Goal: Task Accomplishment & Management: Manage account settings

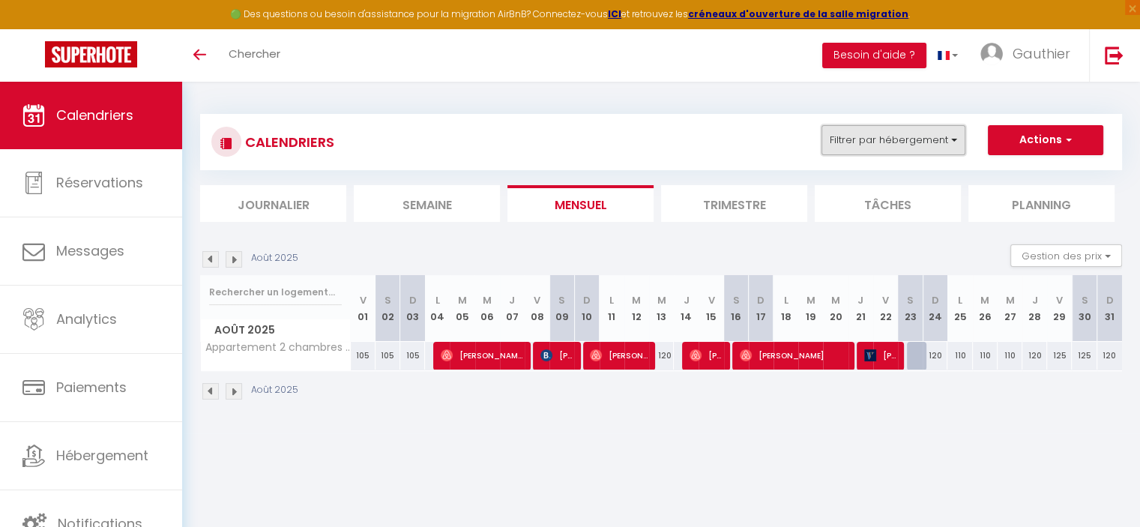
click at [884, 143] on button "Filtrer par hébergement" at bounding box center [894, 140] width 144 height 30
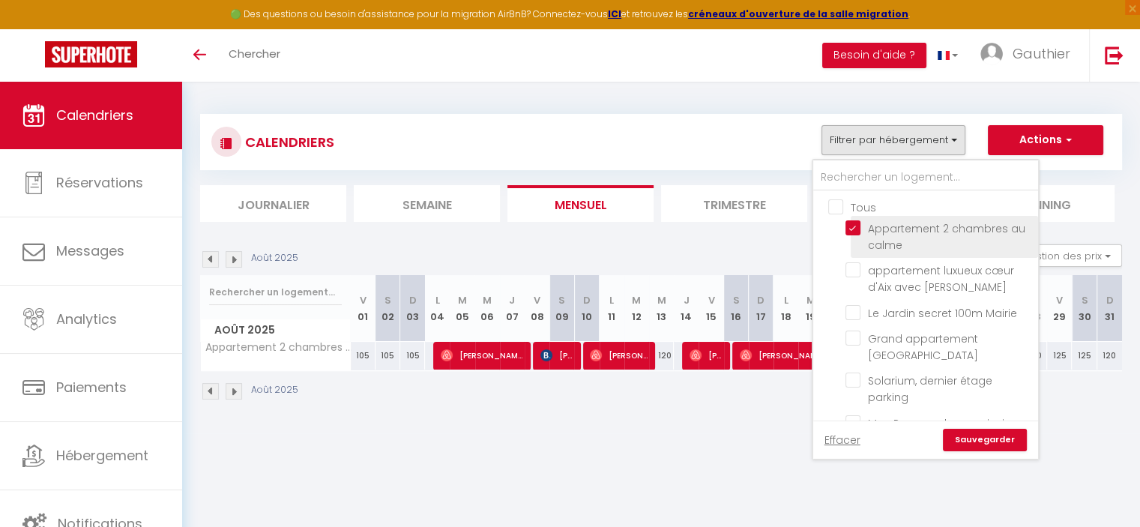
click at [858, 223] on input "Appartement 2 chambres au calme" at bounding box center [939, 227] width 187 height 15
checkbox input "false"
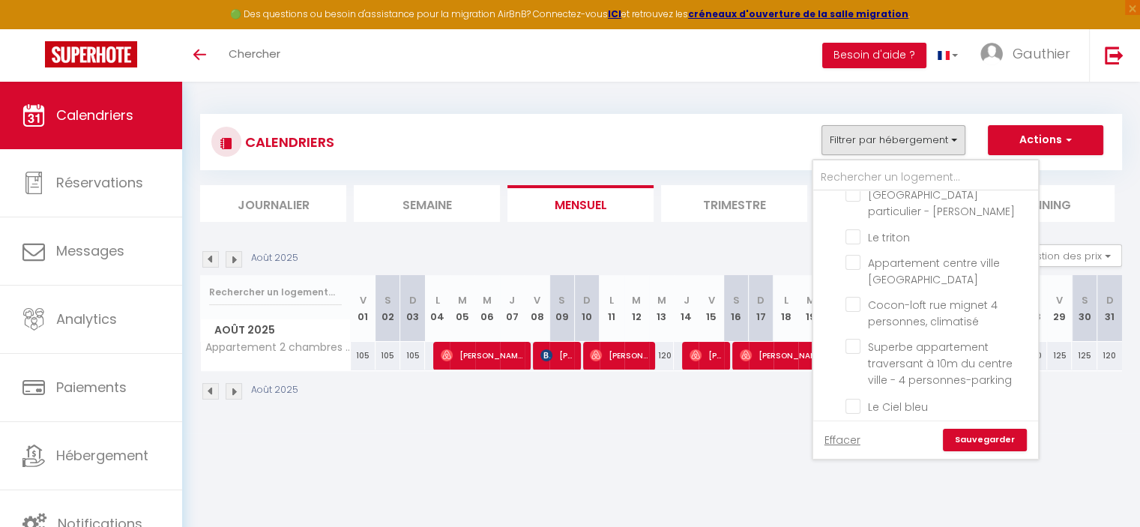
scroll to position [579, 0]
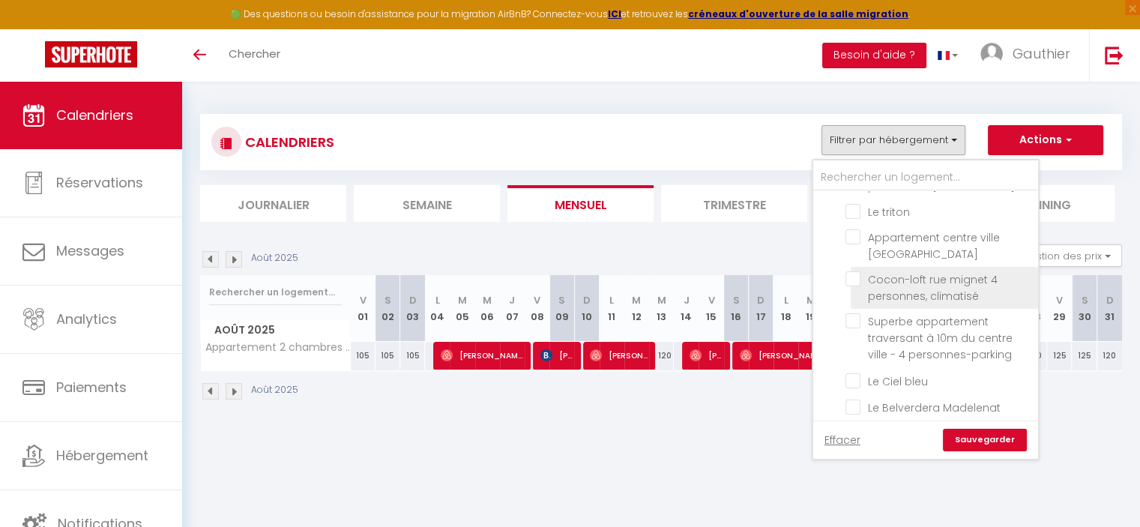
click at [846, 272] on input "Cocon-loft rue mignet 4 personnes, climatisé" at bounding box center [939, 278] width 187 height 15
checkbox input "true"
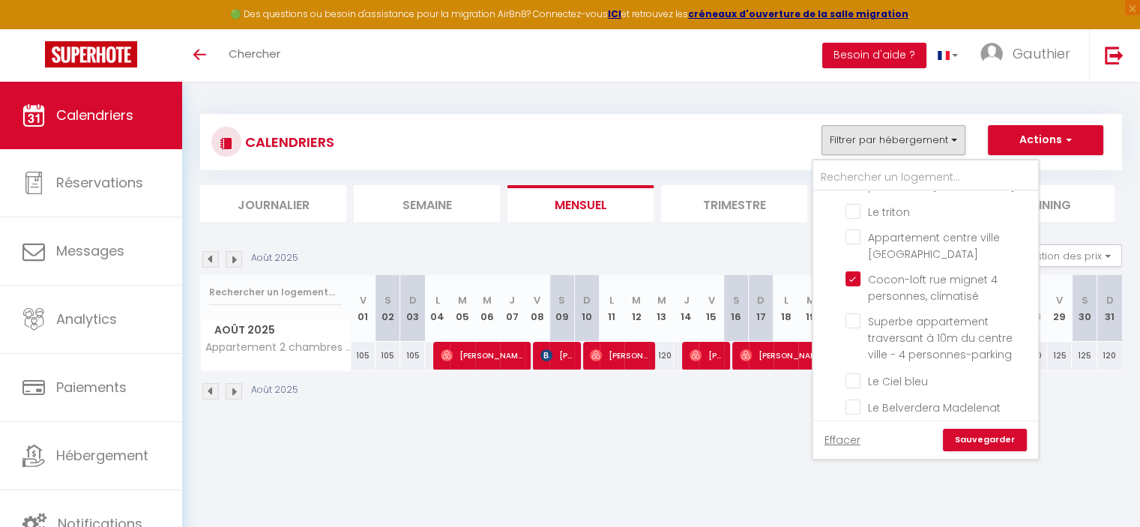
click at [993, 433] on link "Sauvegarder" at bounding box center [985, 440] width 84 height 22
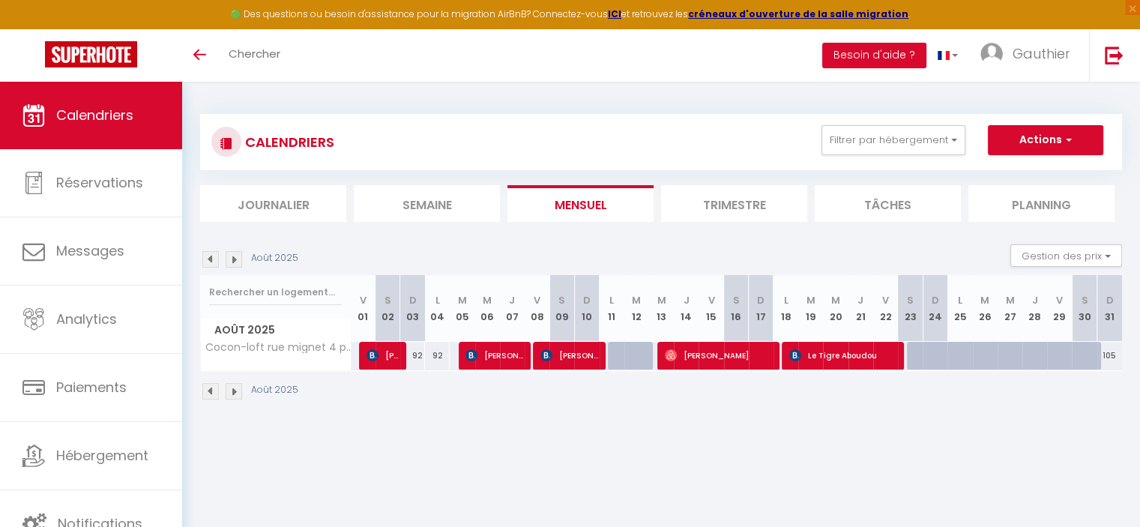
click at [214, 254] on img at bounding box center [210, 259] width 16 height 16
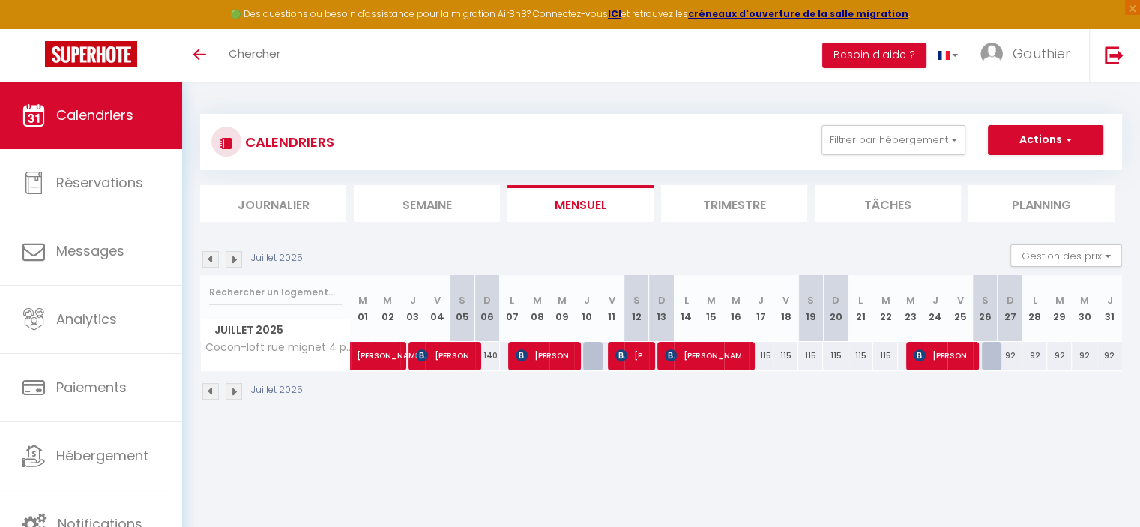
click at [236, 263] on img at bounding box center [234, 259] width 16 height 16
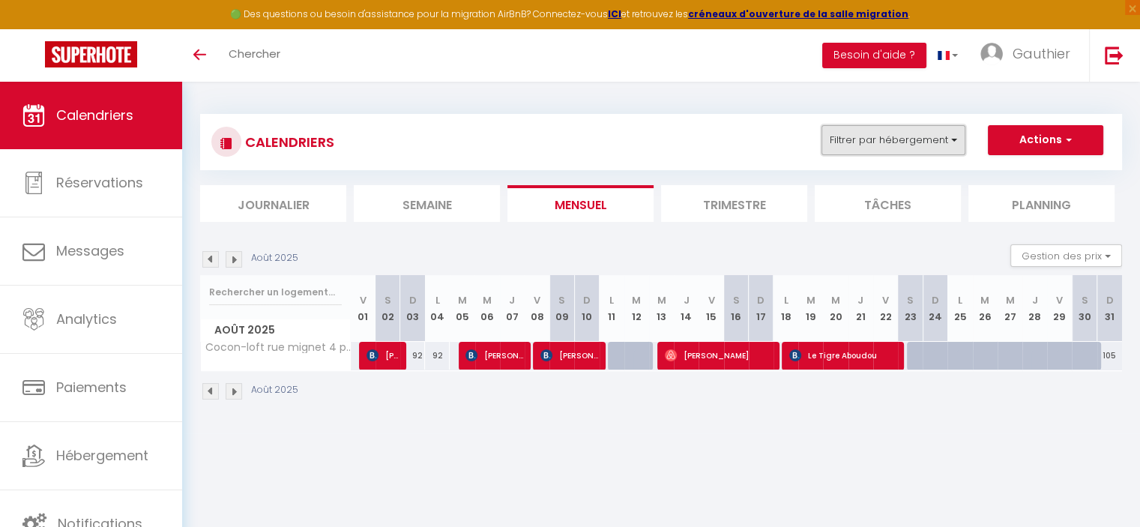
click at [896, 142] on button "Filtrer par hébergement" at bounding box center [894, 140] width 144 height 30
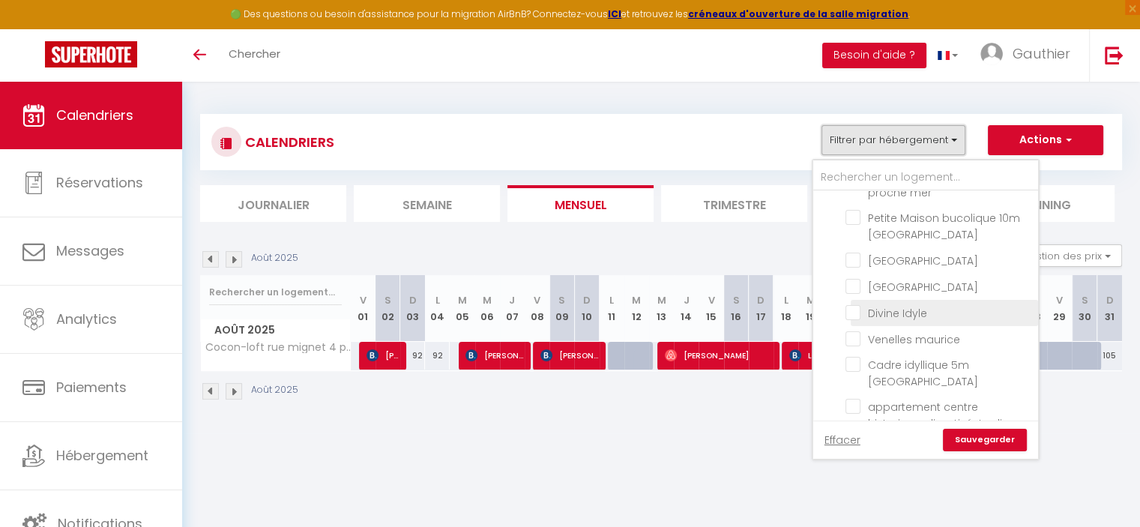
scroll to position [375, 0]
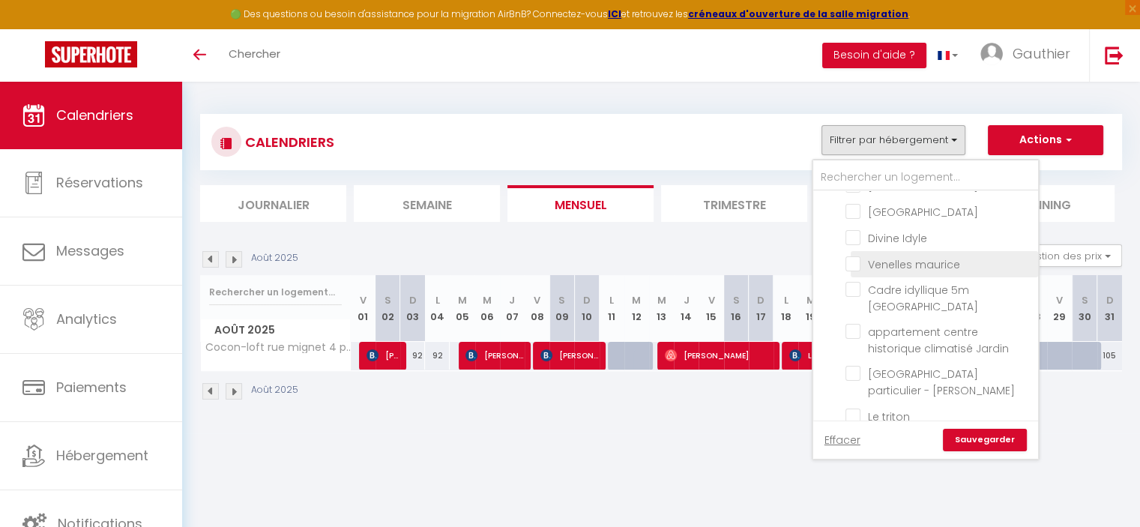
click at [855, 257] on input "Venelles maurice" at bounding box center [939, 263] width 187 height 15
checkbox input "true"
click at [983, 434] on link "Sauvegarder" at bounding box center [985, 440] width 84 height 22
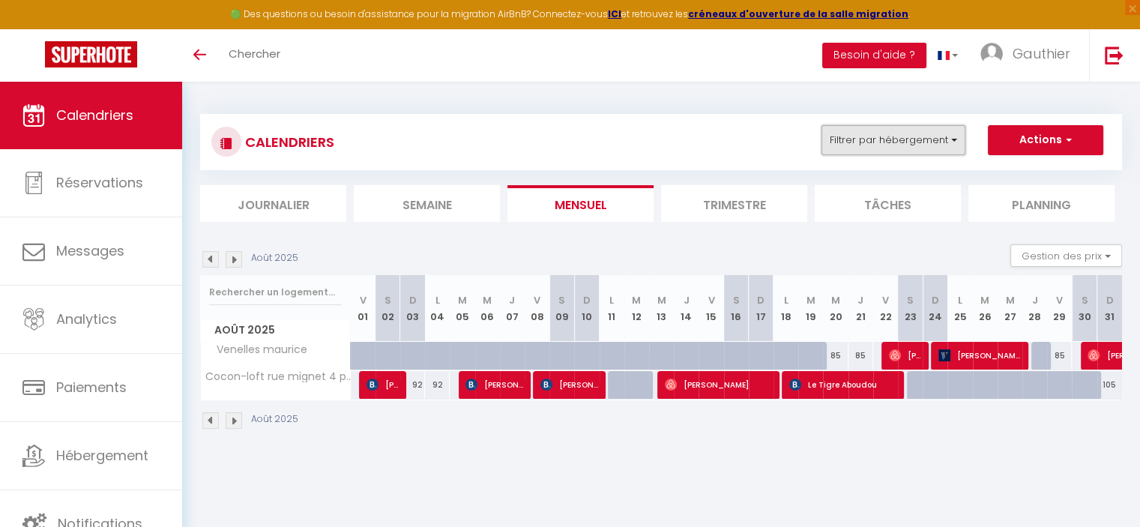
click at [878, 138] on button "Filtrer par hébergement" at bounding box center [894, 140] width 144 height 30
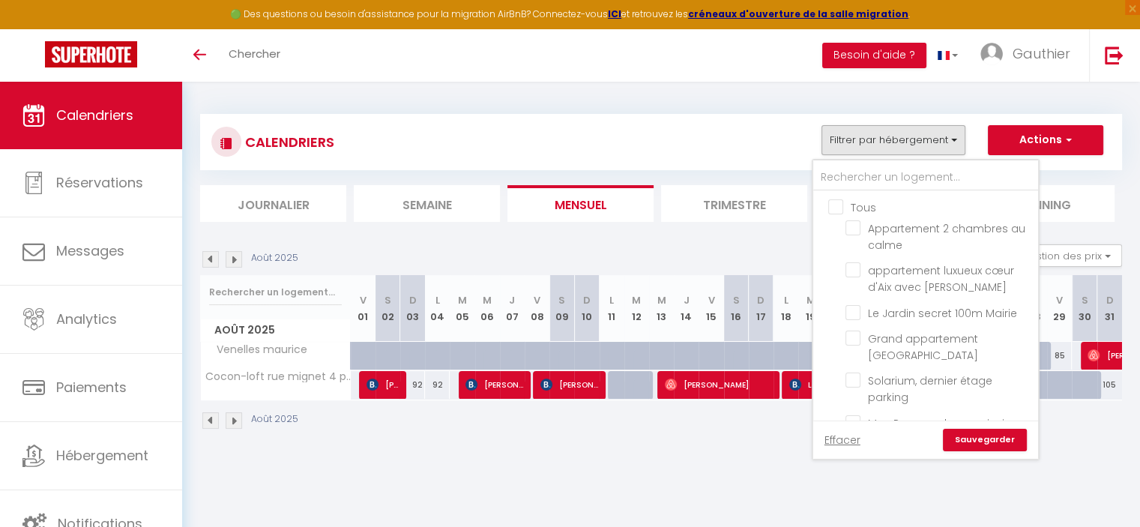
click at [839, 209] on input "Tous" at bounding box center [940, 206] width 225 height 15
checkbox input "true"
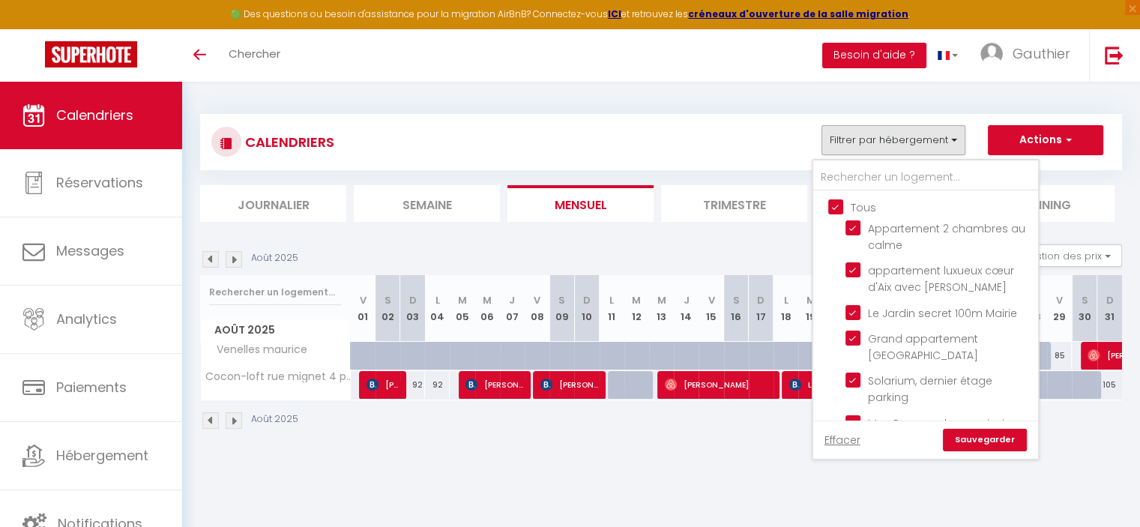
checkbox input "true"
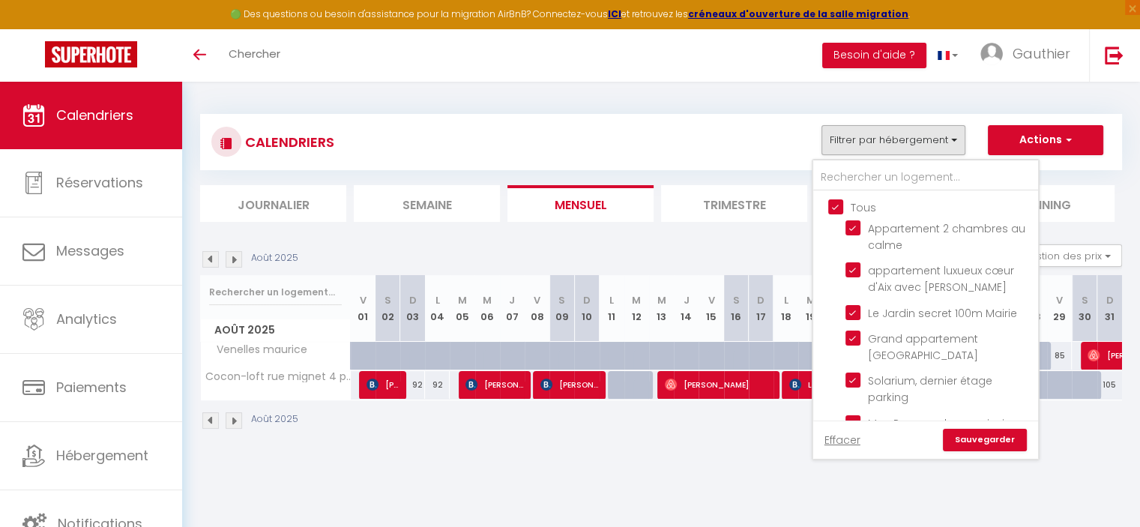
checkbox input "true"
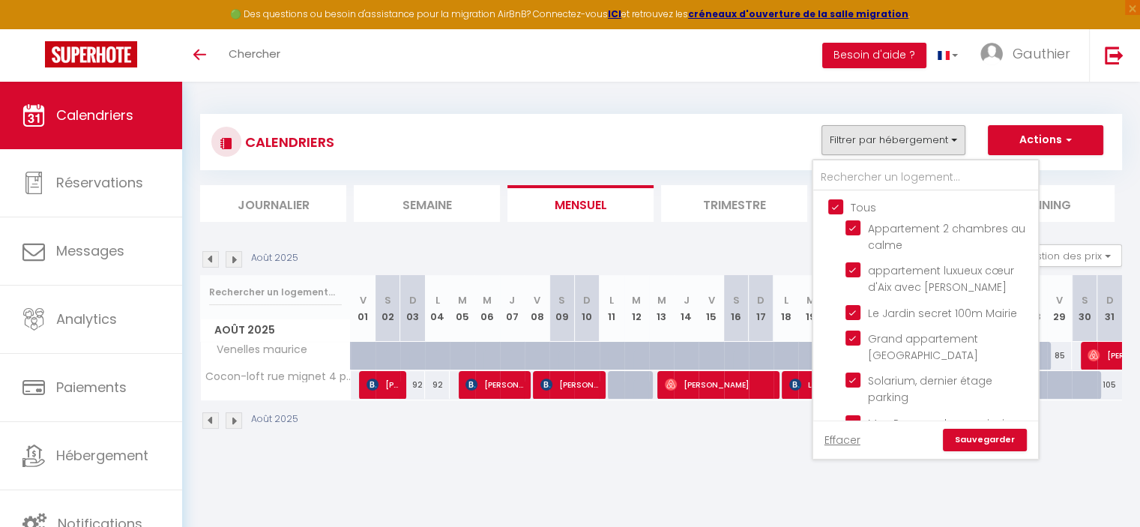
checkbox input "true"
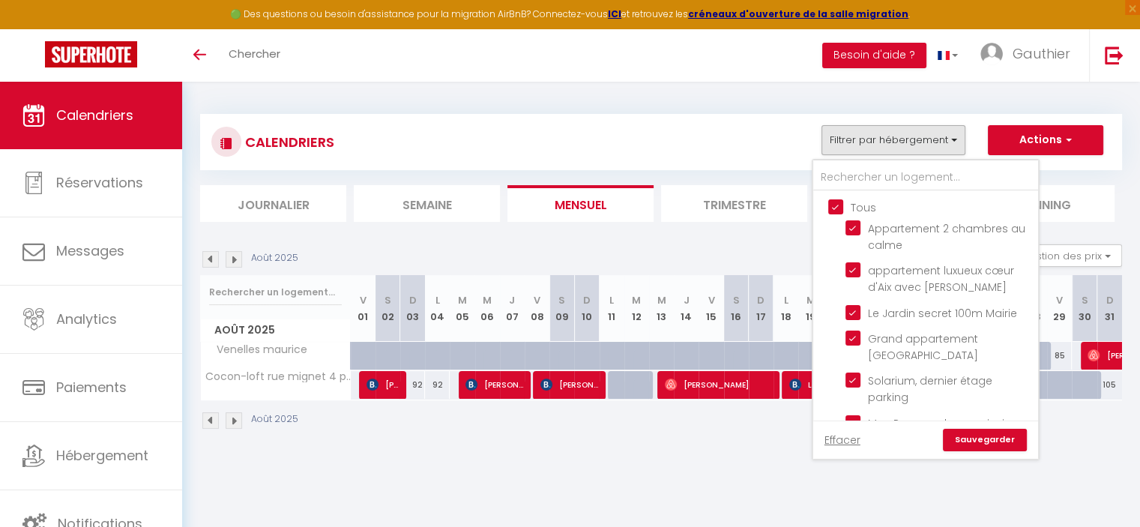
checkbox input "true"
click at [839, 209] on input "Tous" at bounding box center [940, 206] width 225 height 15
checkbox input "false"
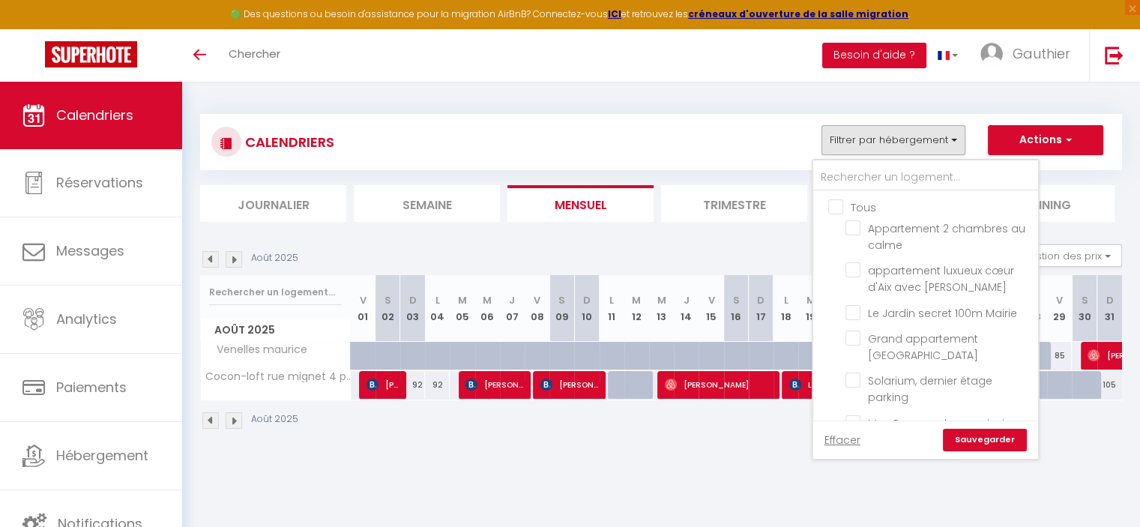
checkbox input "false"
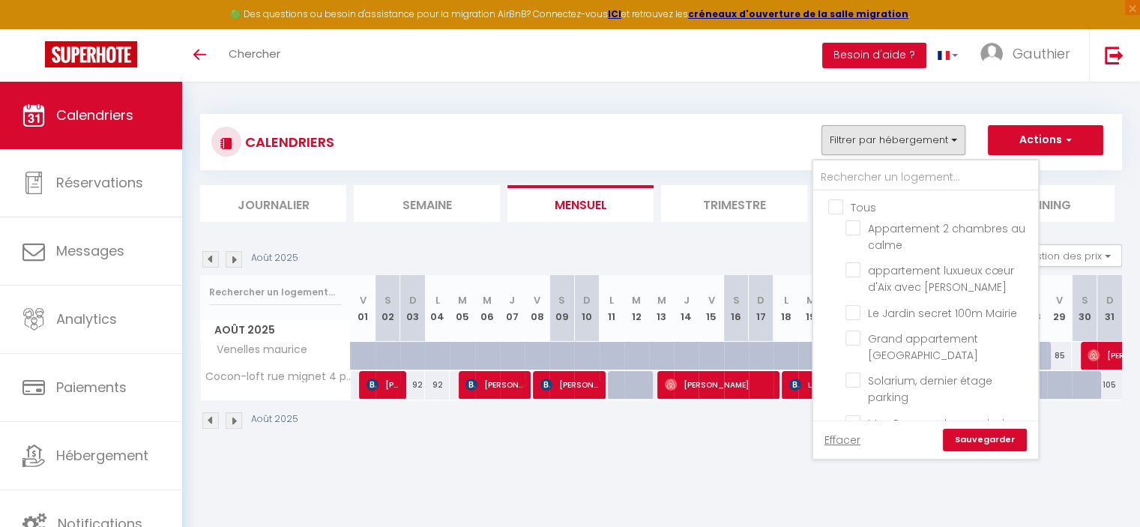
checkbox input "false"
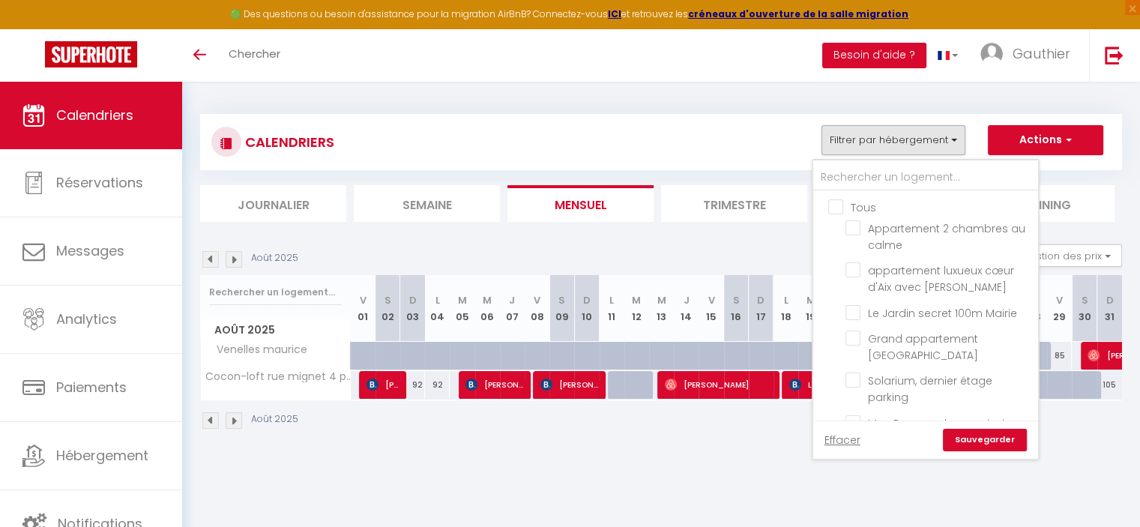
checkbox input "false"
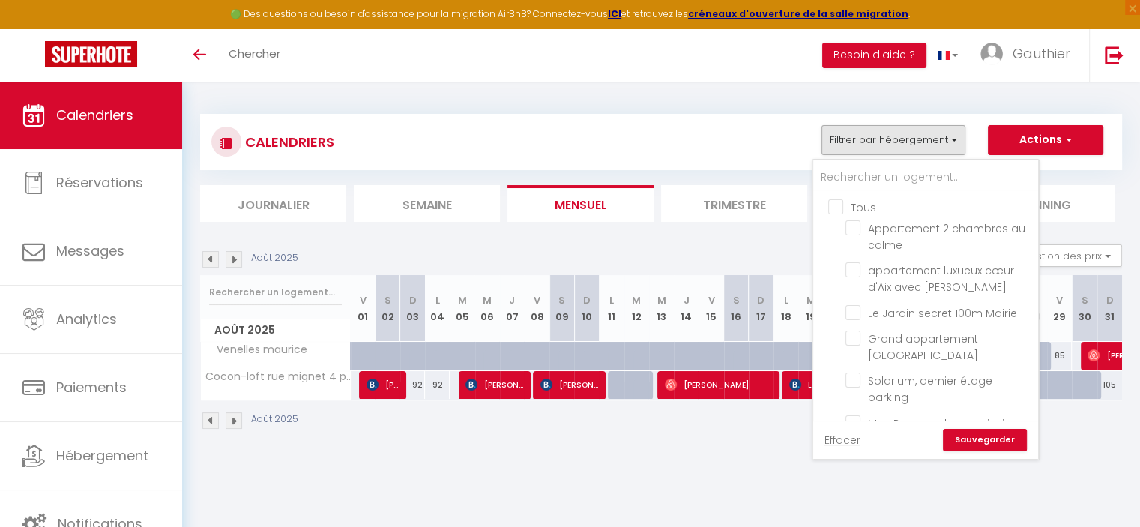
checkbox input "false"
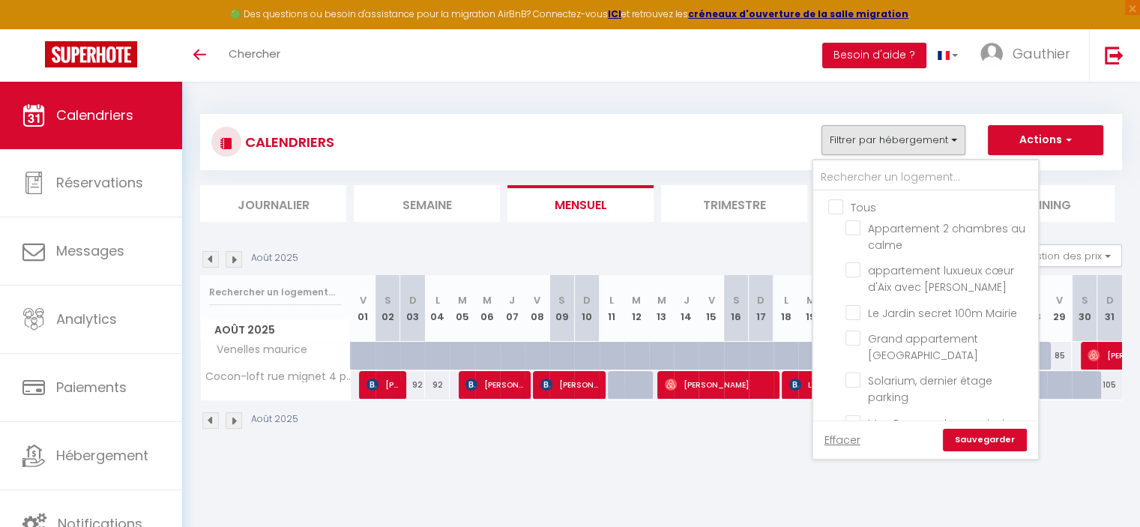
checkbox input "false"
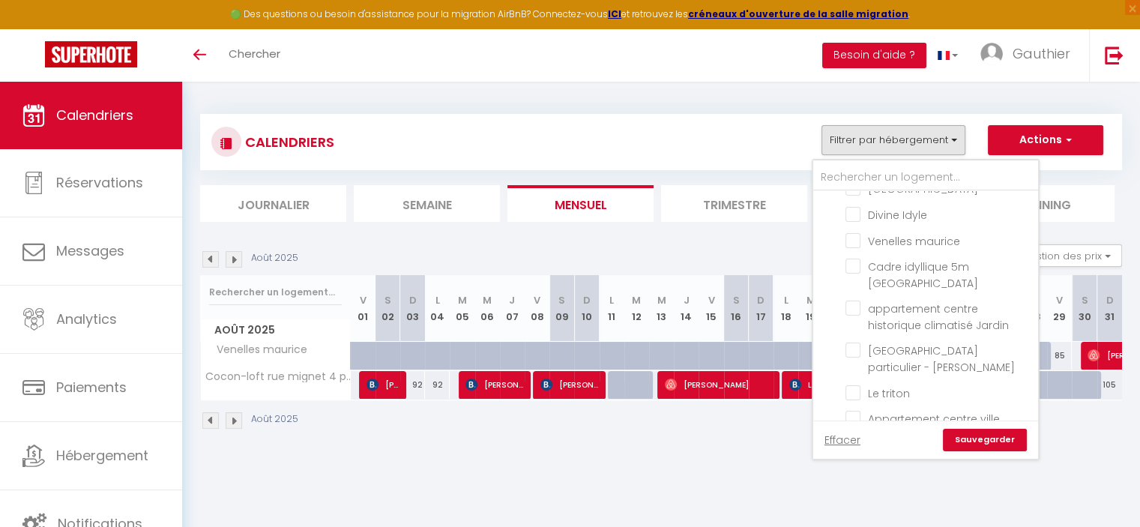
scroll to position [355, 0]
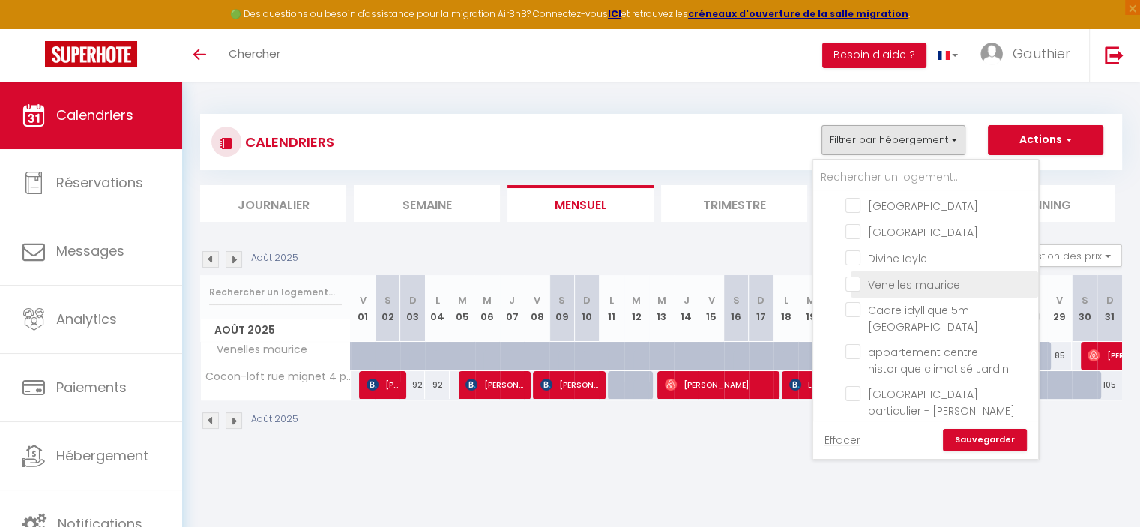
click at [858, 277] on input "Venelles maurice" at bounding box center [939, 283] width 187 height 15
checkbox input "true"
click at [986, 439] on link "Sauvegarder" at bounding box center [985, 440] width 84 height 22
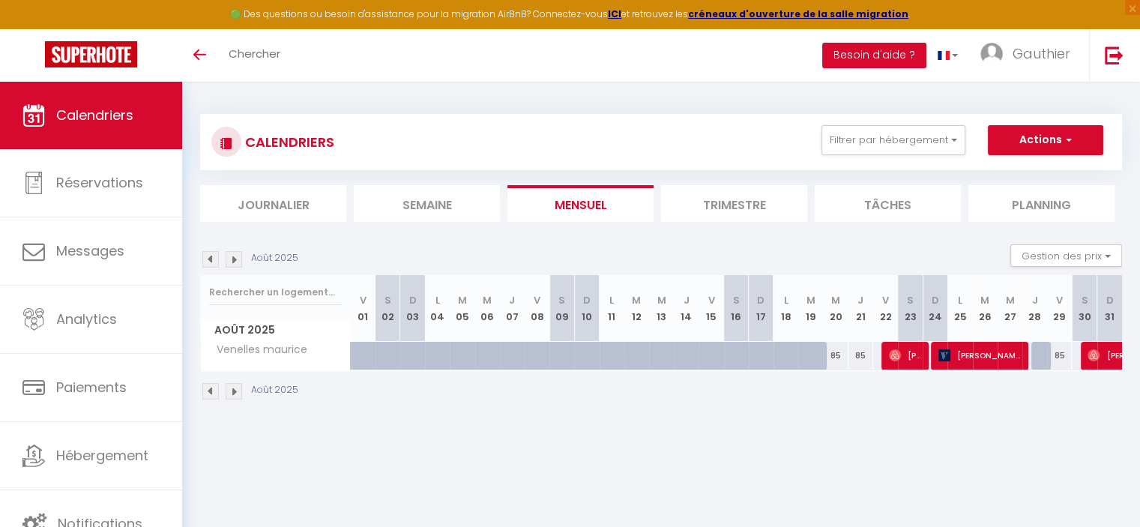
click at [231, 261] on img at bounding box center [234, 259] width 16 height 16
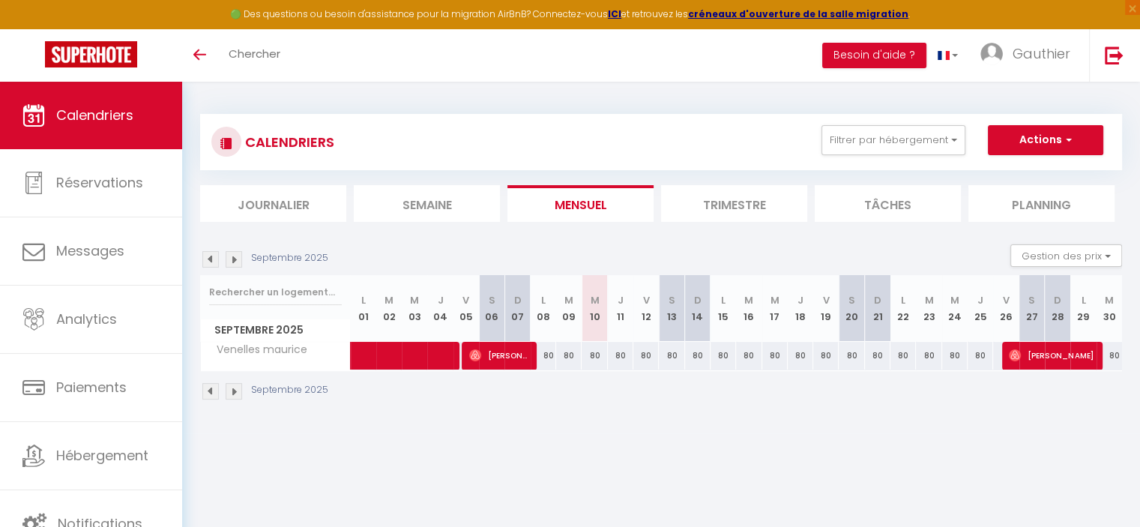
click at [212, 262] on img at bounding box center [210, 259] width 16 height 16
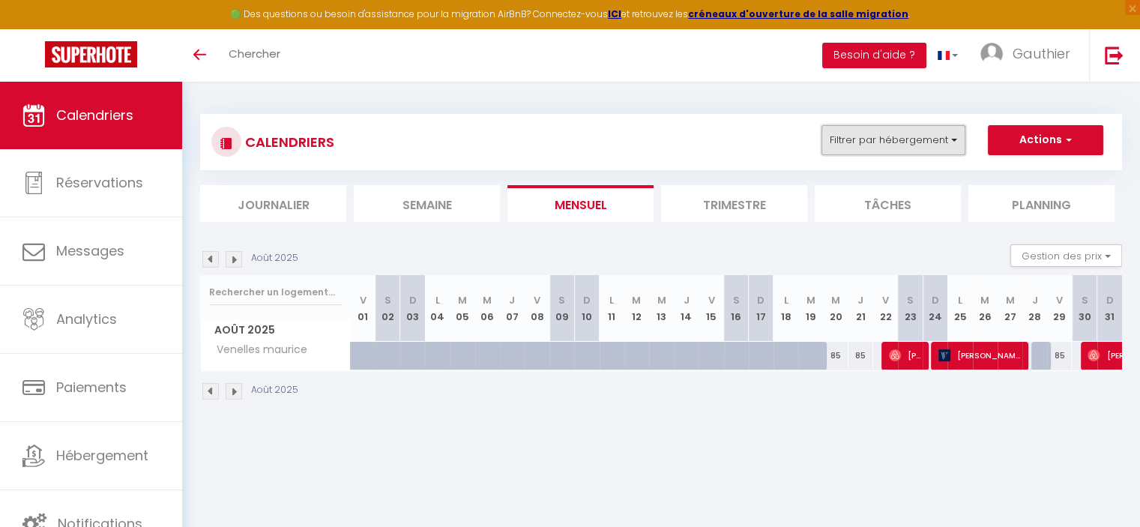
click at [861, 144] on button "Filtrer par hébergement" at bounding box center [894, 140] width 144 height 30
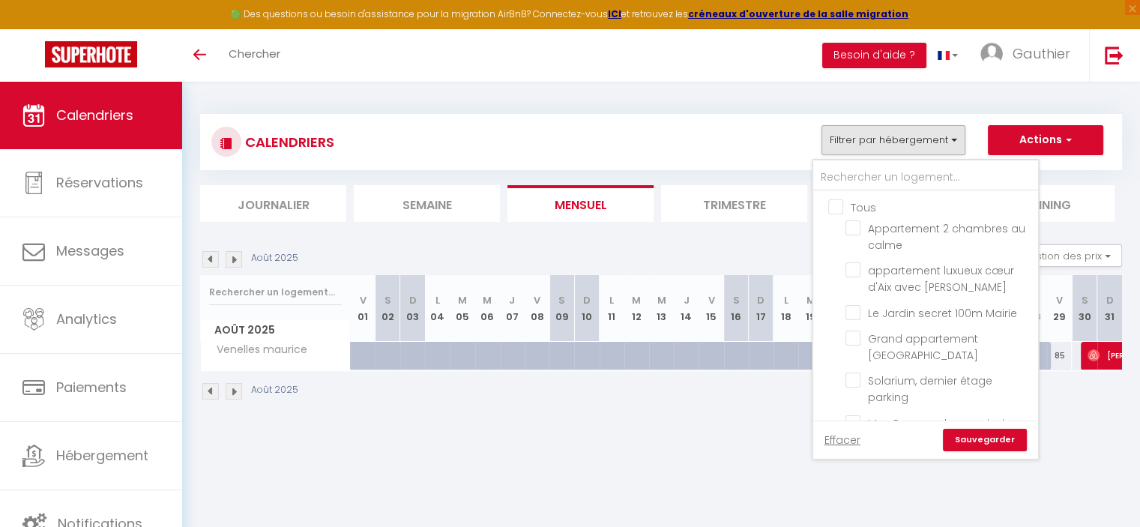
click at [836, 205] on input "Tous" at bounding box center [940, 206] width 225 height 15
checkbox input "true"
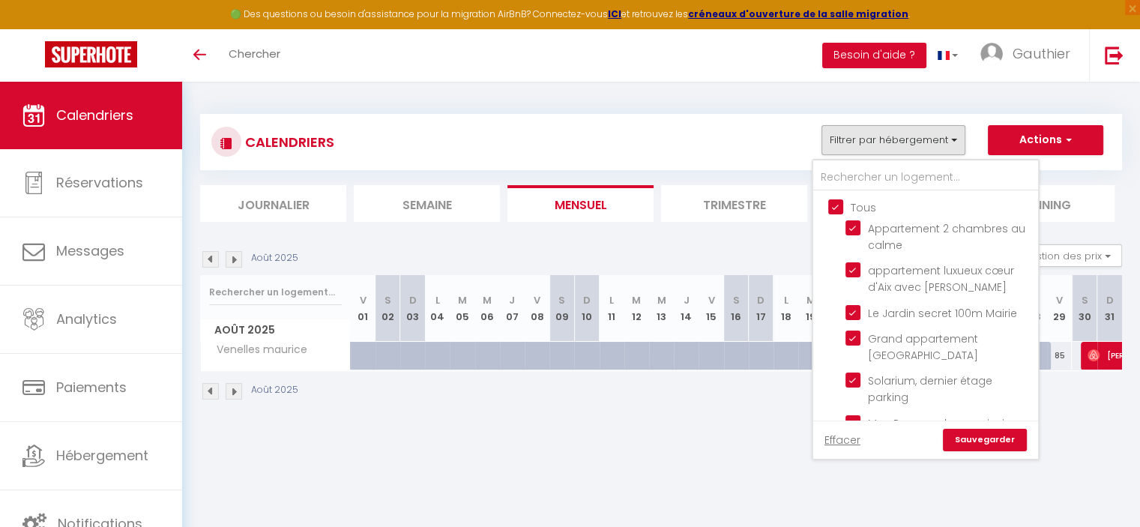
checkbox input "true"
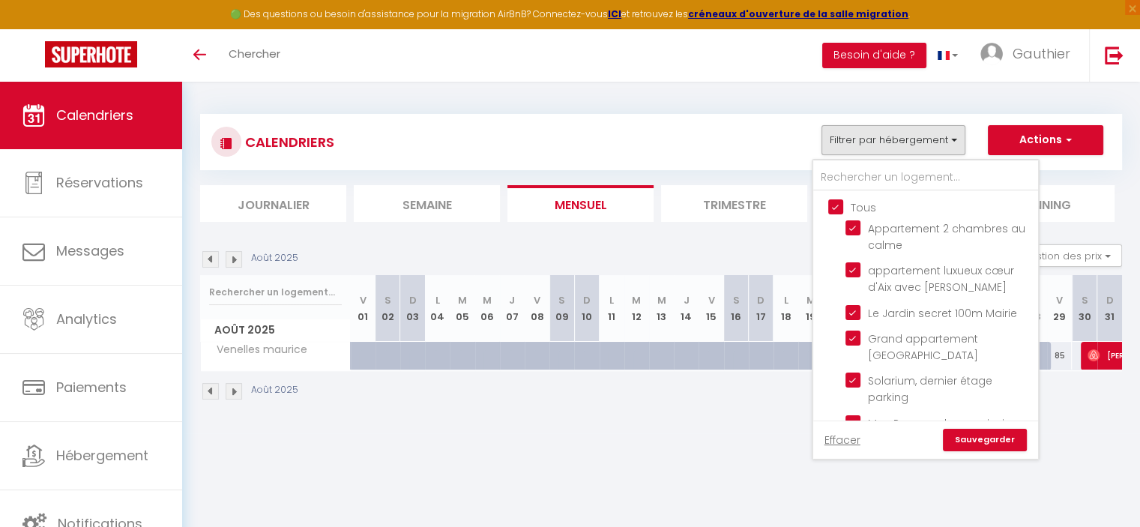
checkbox input "true"
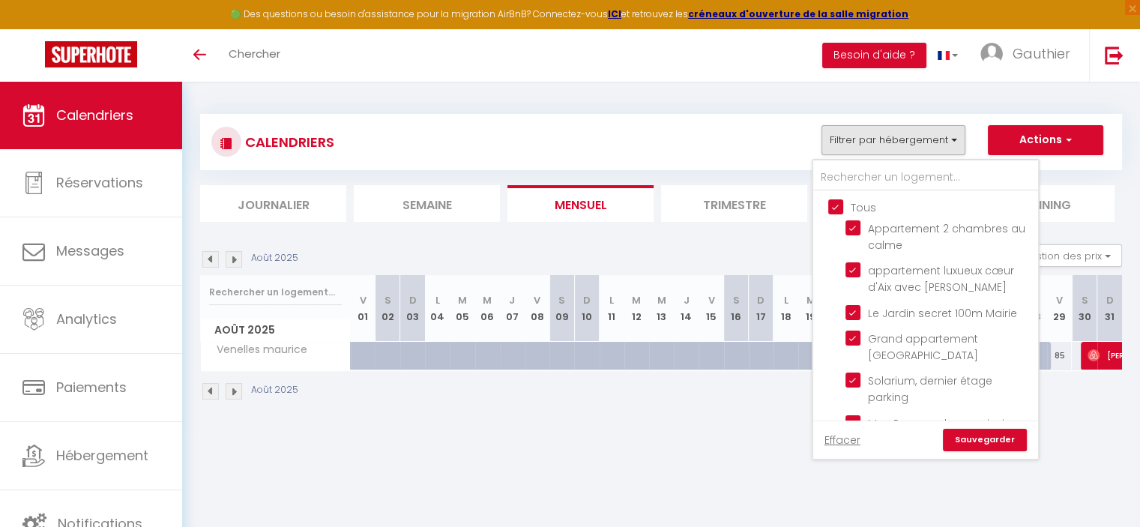
checkbox input "true"
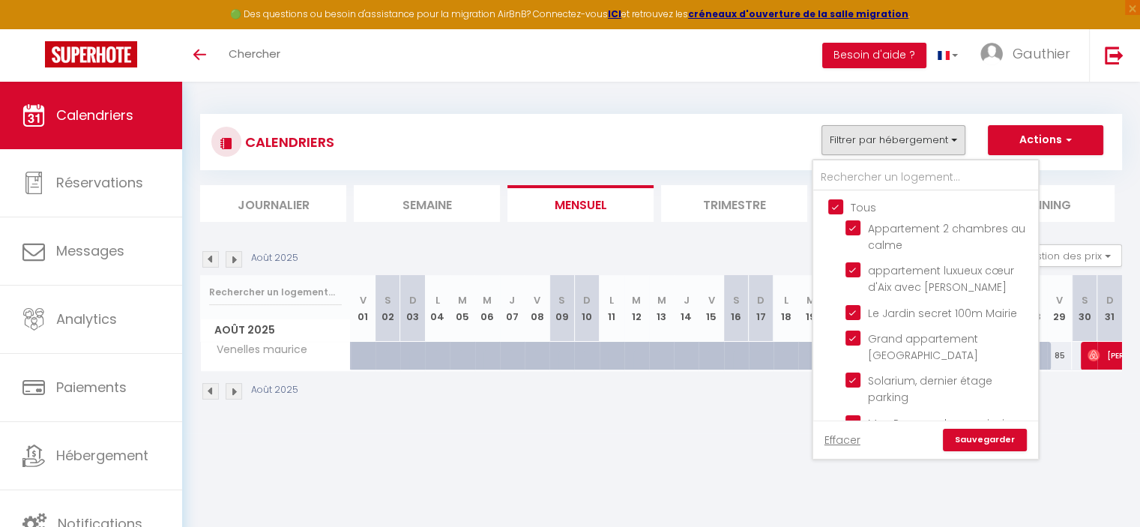
checkbox input "true"
click at [998, 440] on link "Sauvegarder" at bounding box center [985, 440] width 84 height 22
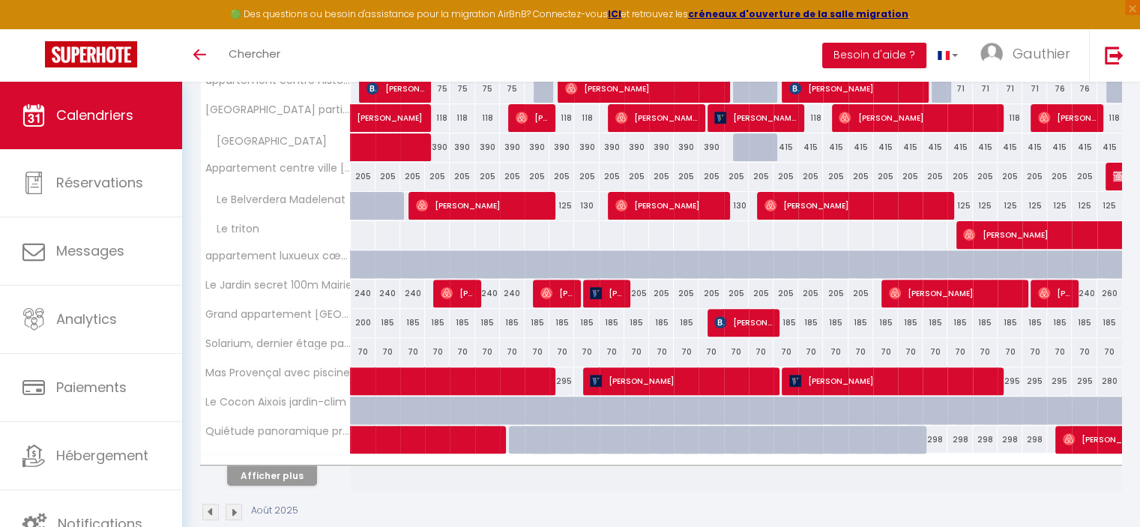
scroll to position [493, 0]
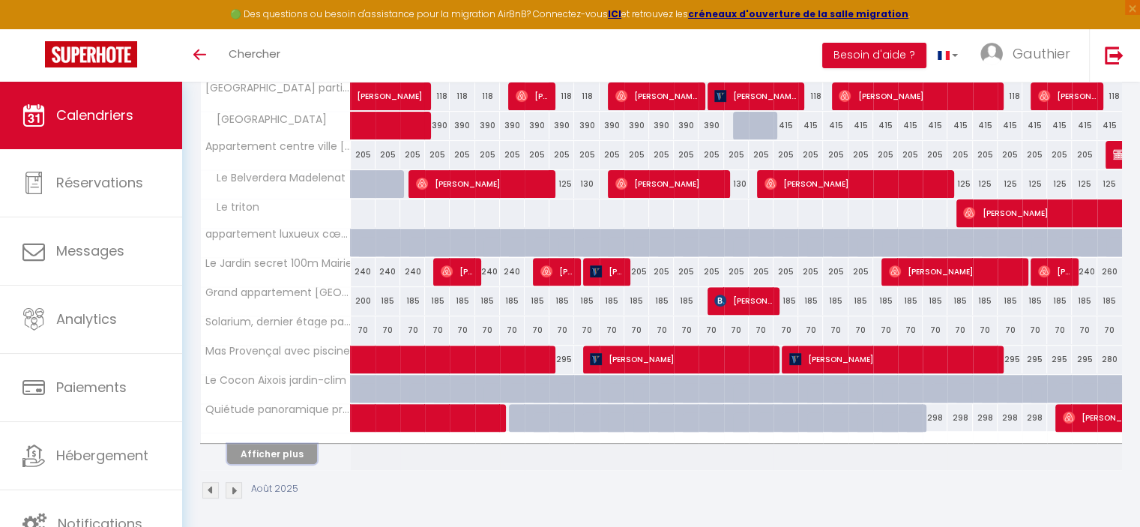
click at [289, 452] on button "Afficher plus" at bounding box center [272, 454] width 90 height 20
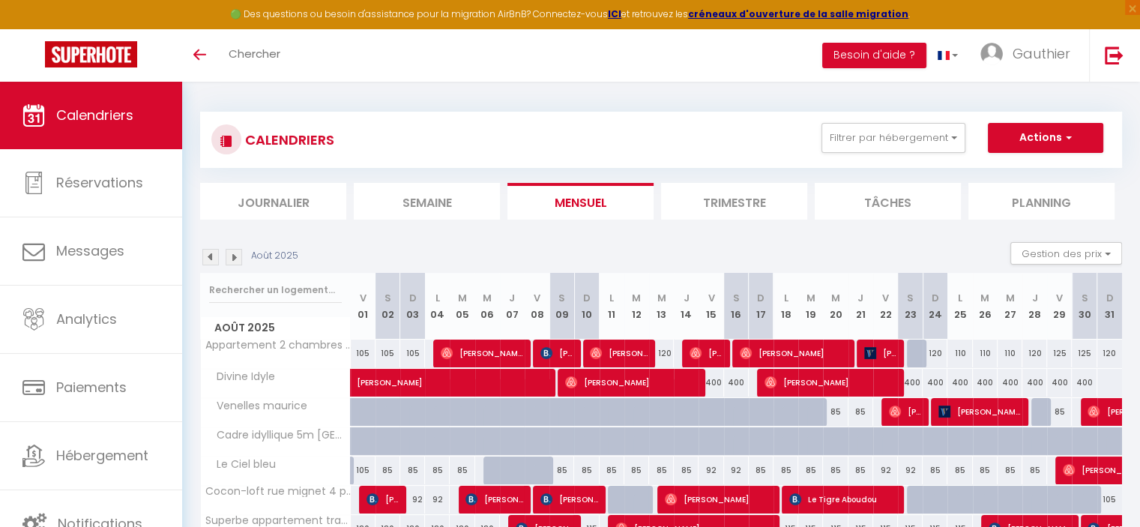
scroll to position [0, 0]
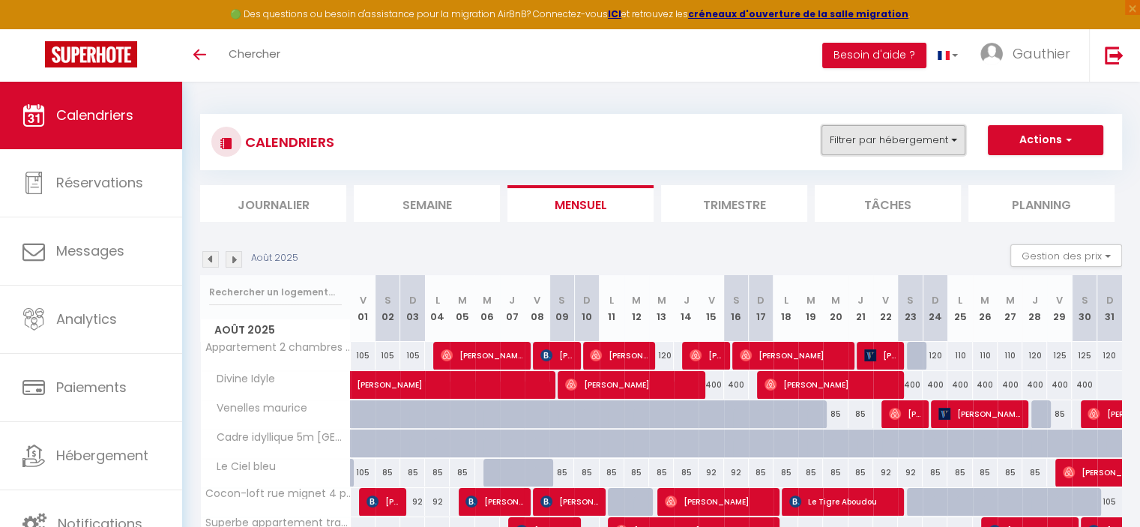
click at [926, 136] on button "Filtrer par hébergement" at bounding box center [894, 140] width 144 height 30
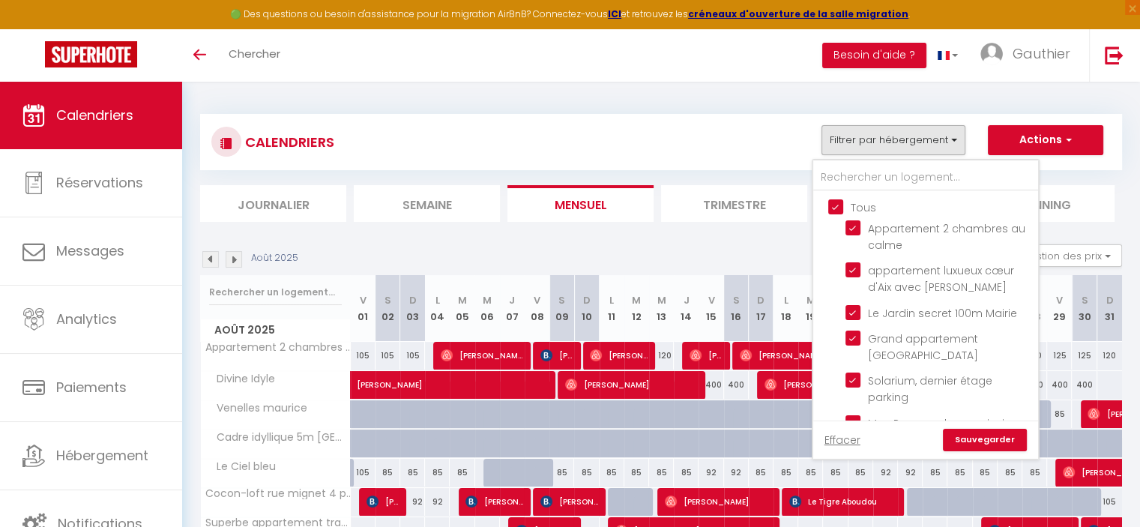
click at [840, 203] on input "Tous" at bounding box center [940, 206] width 225 height 15
checkbox input "false"
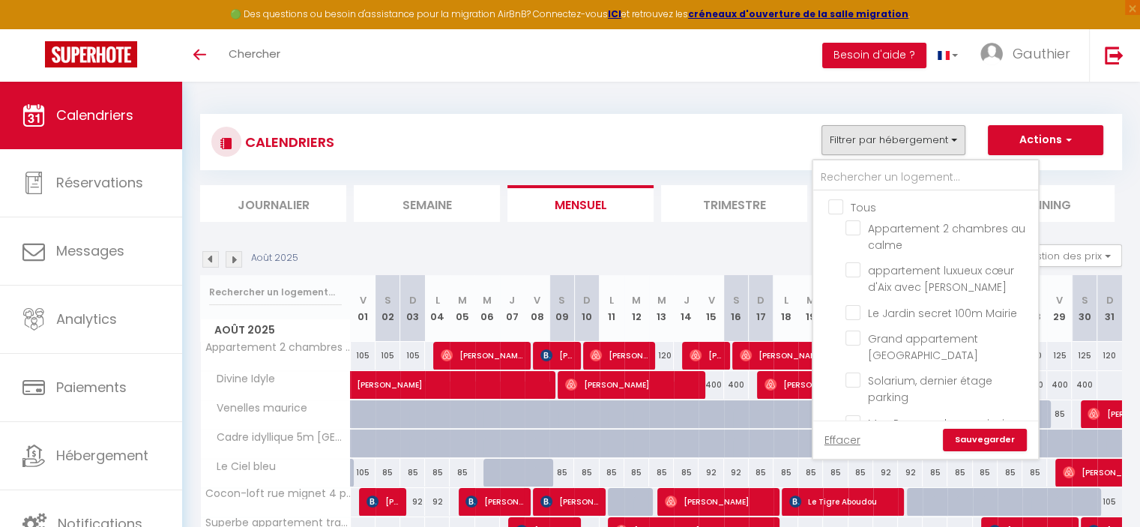
checkbox input "false"
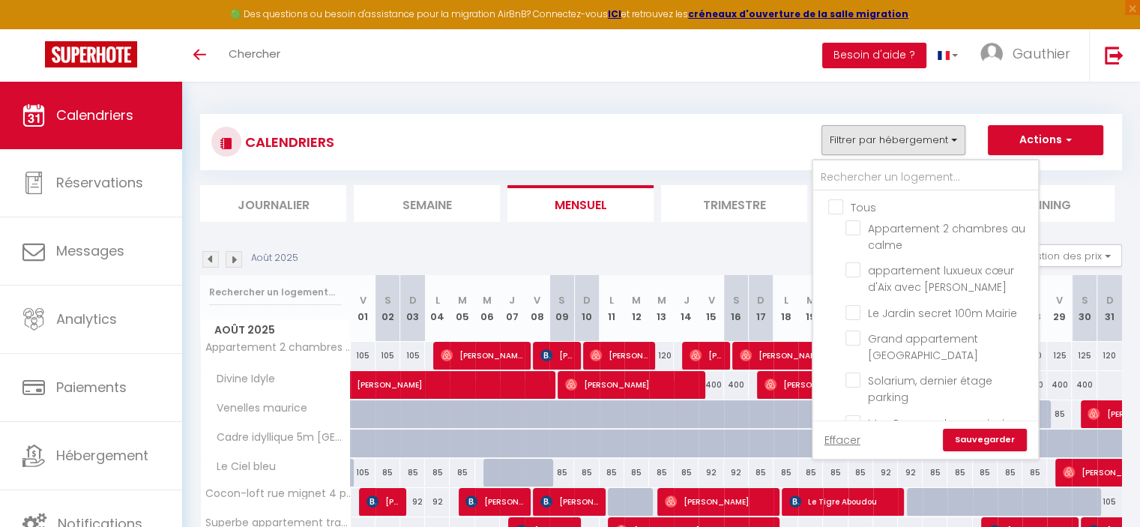
checkbox input "false"
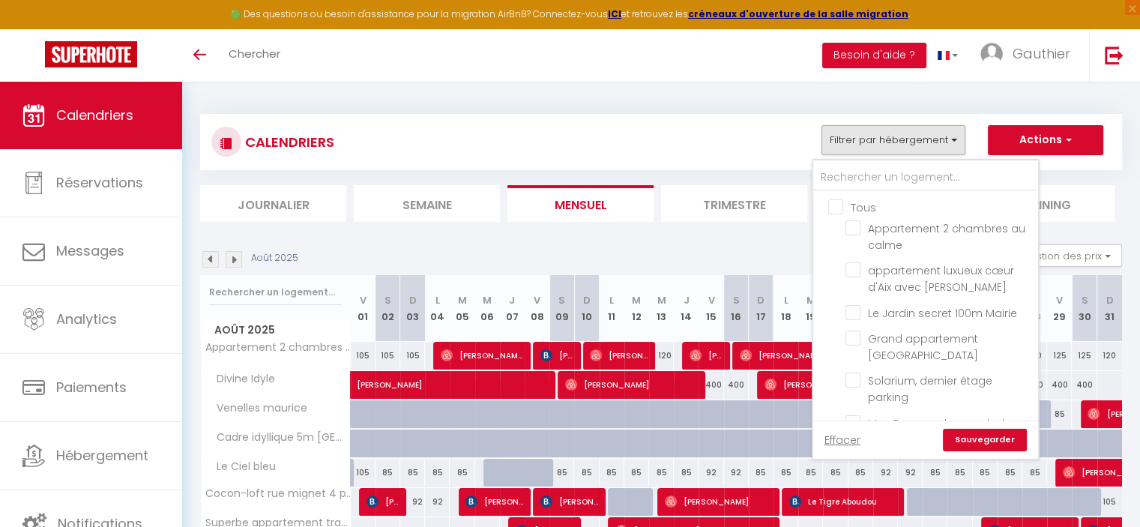
checkbox input "false"
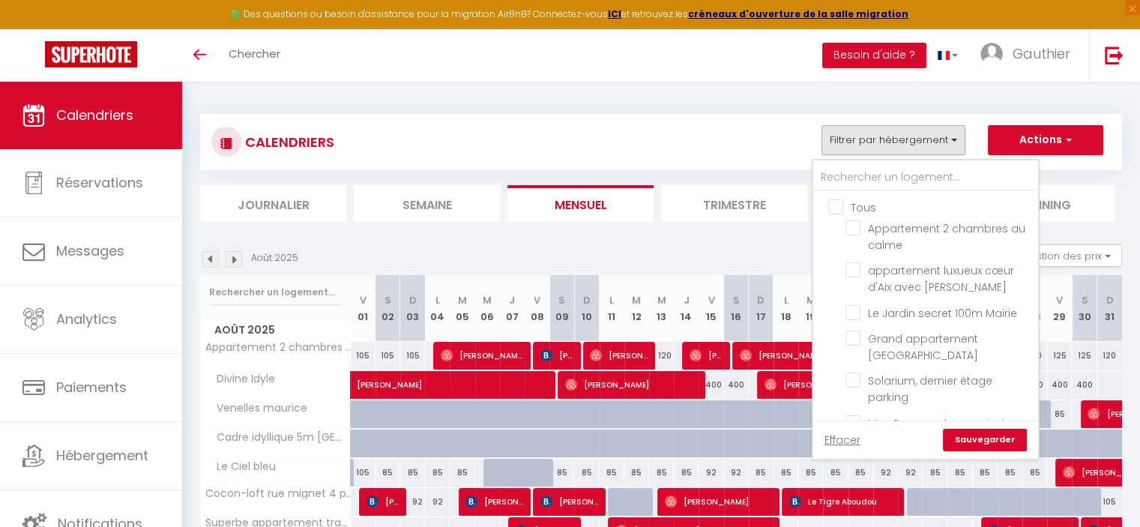
checkbox input "false"
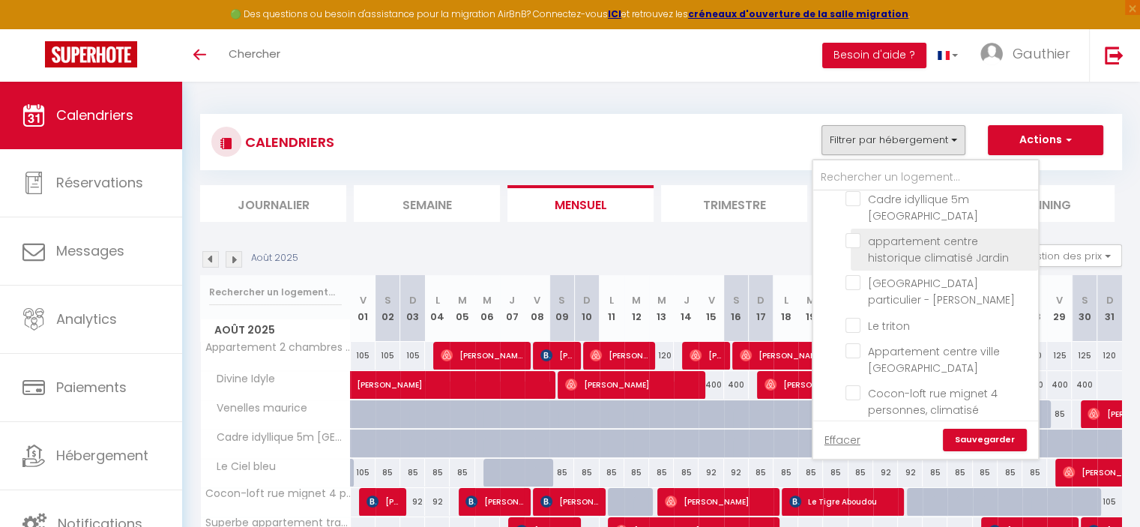
scroll to position [579, 0]
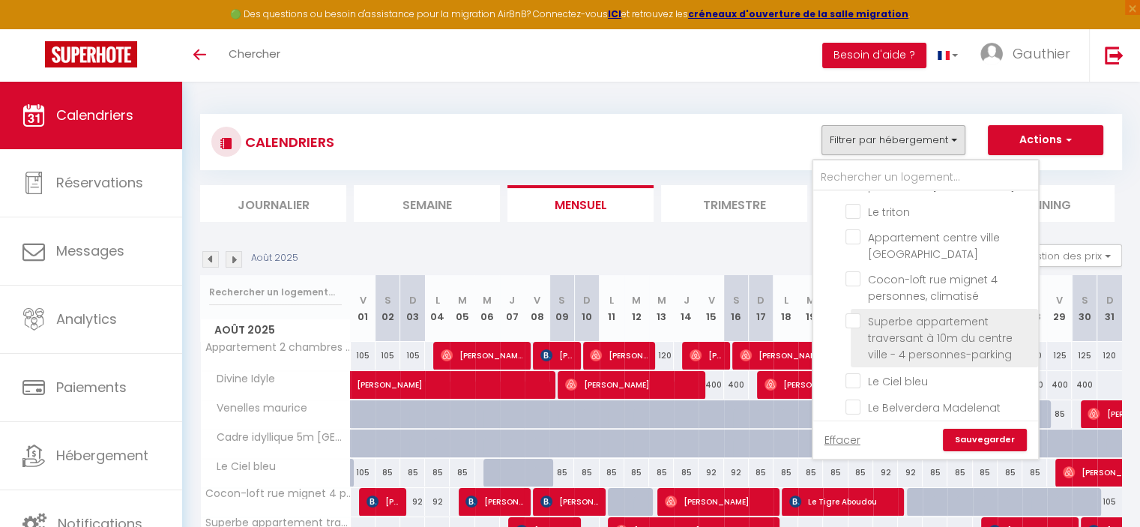
click at [846, 314] on input "Superbe appartement traversant à 10m du centre ville - 4 personnes-parking" at bounding box center [939, 320] width 187 height 15
checkbox input "true"
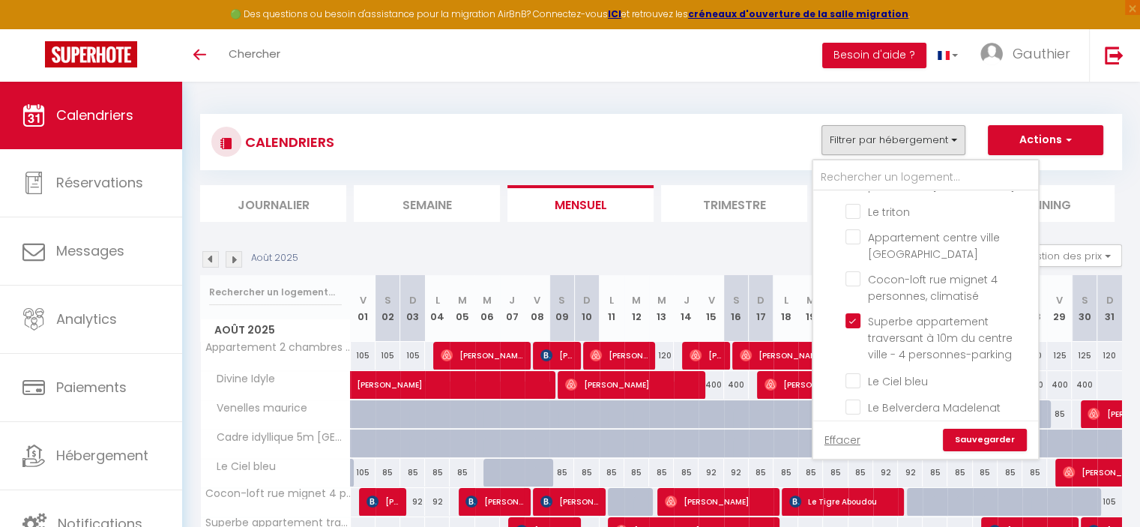
click at [980, 430] on link "Sauvegarder" at bounding box center [985, 440] width 84 height 22
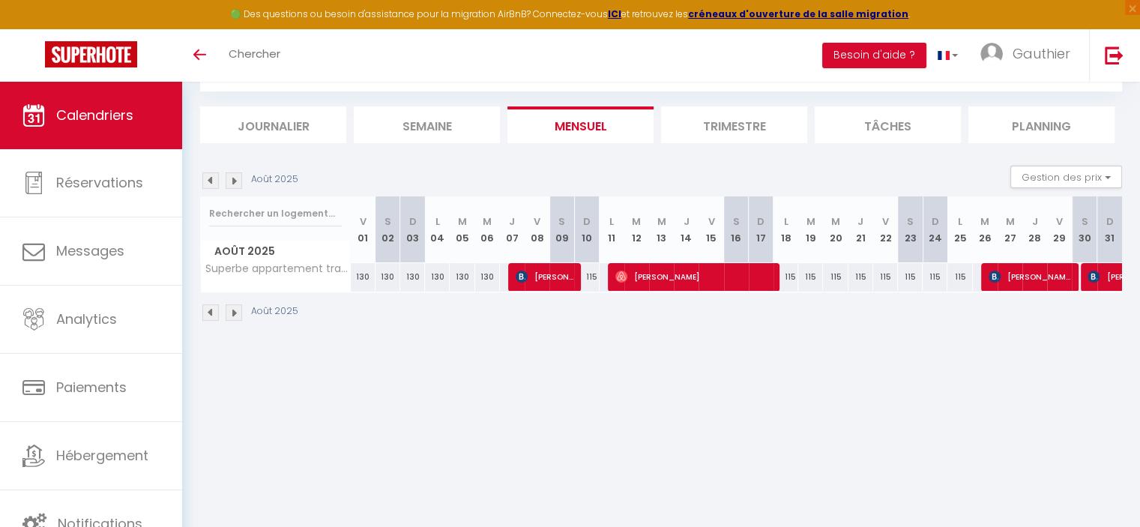
scroll to position [81, 0]
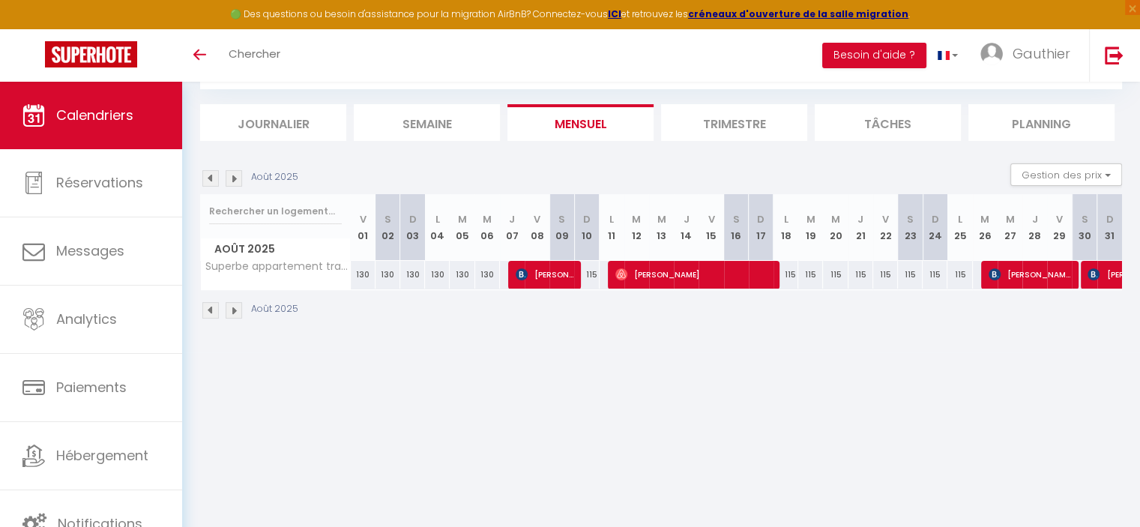
click at [202, 178] on img at bounding box center [210, 178] width 16 height 16
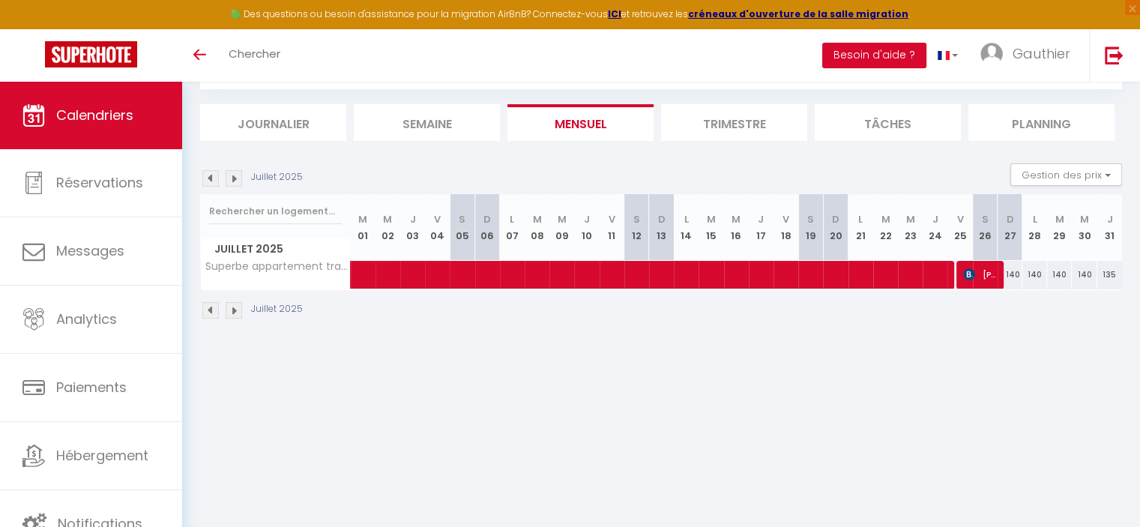
click at [206, 179] on img at bounding box center [210, 178] width 16 height 16
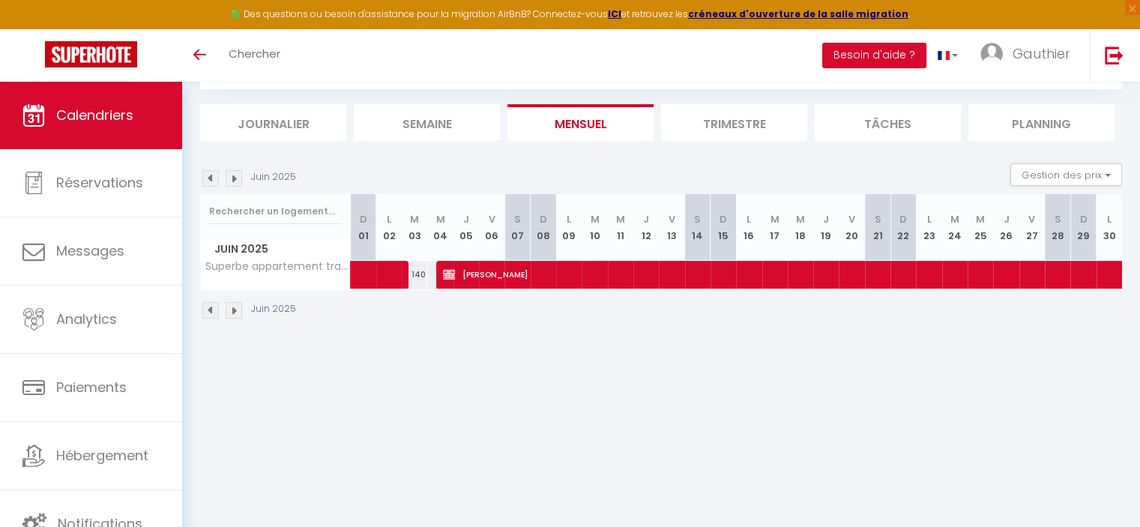
click at [206, 179] on img at bounding box center [210, 178] width 16 height 16
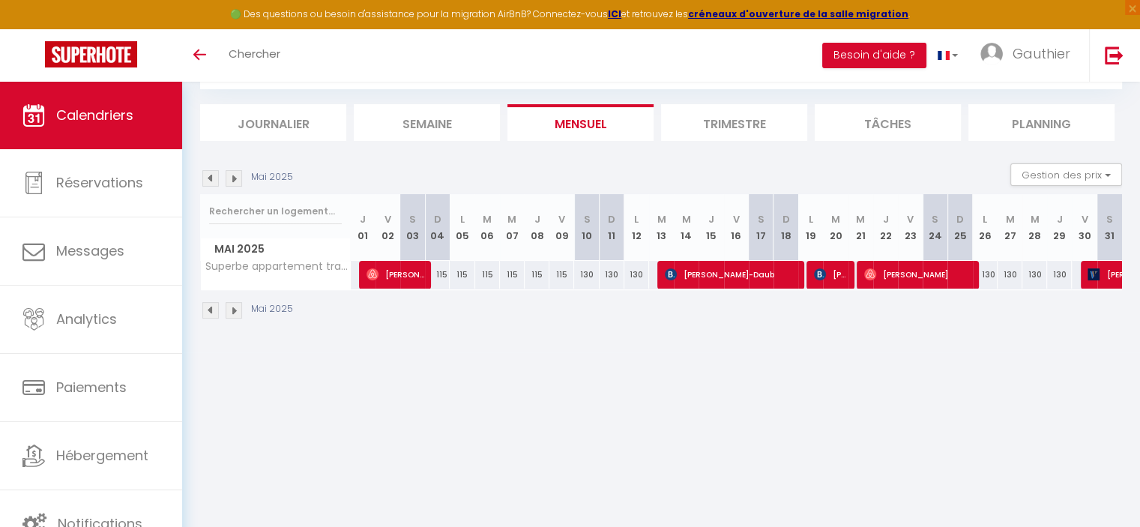
click at [206, 179] on img at bounding box center [210, 178] width 16 height 16
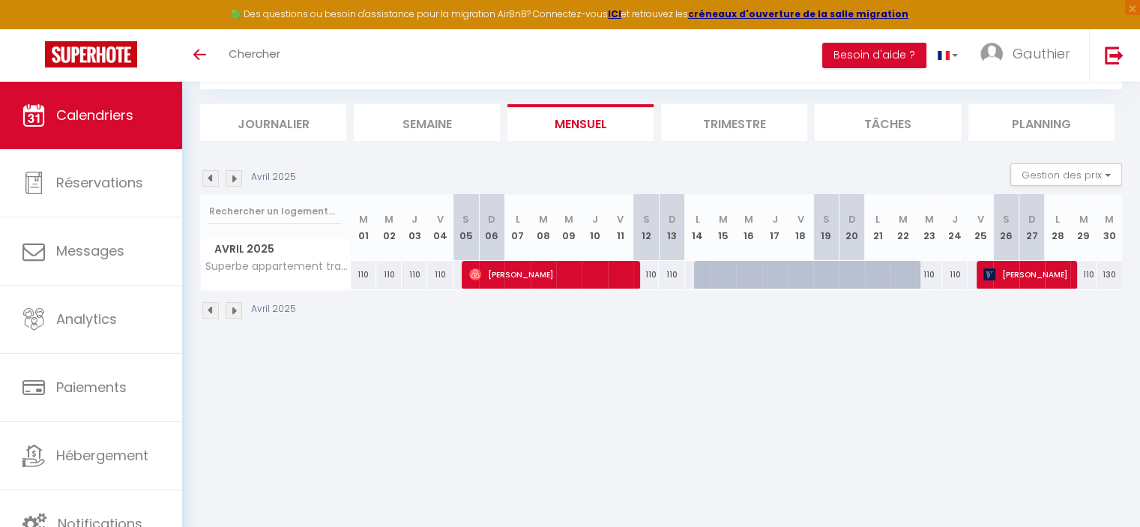
click at [206, 179] on img at bounding box center [210, 178] width 16 height 16
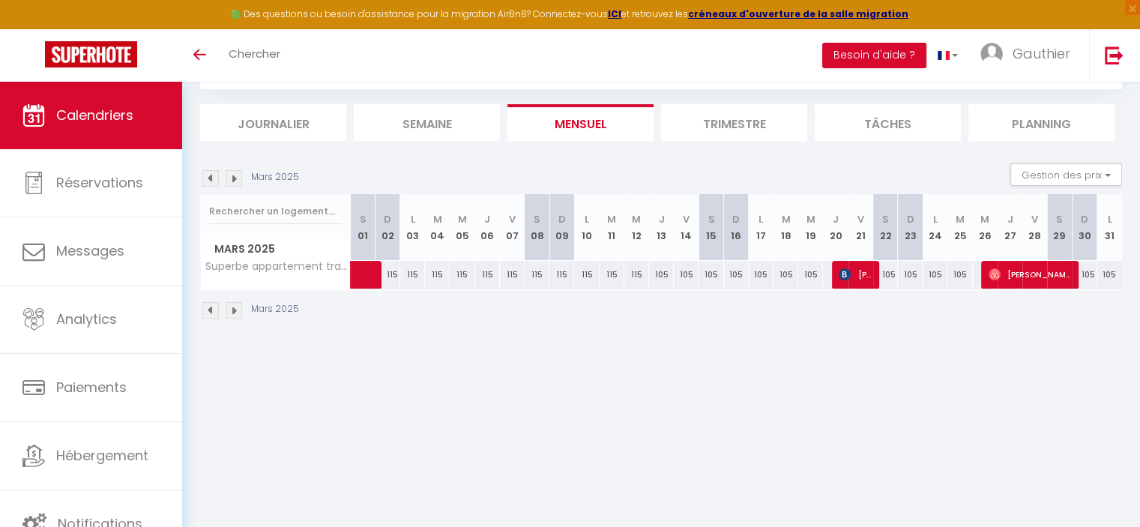
click at [206, 179] on img at bounding box center [210, 178] width 16 height 16
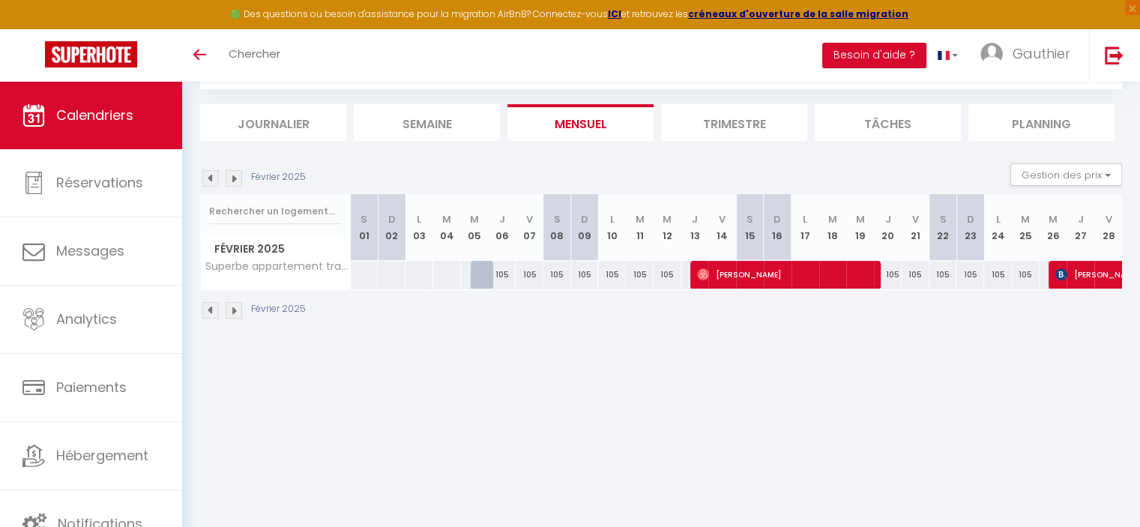
click at [206, 179] on img at bounding box center [210, 178] width 16 height 16
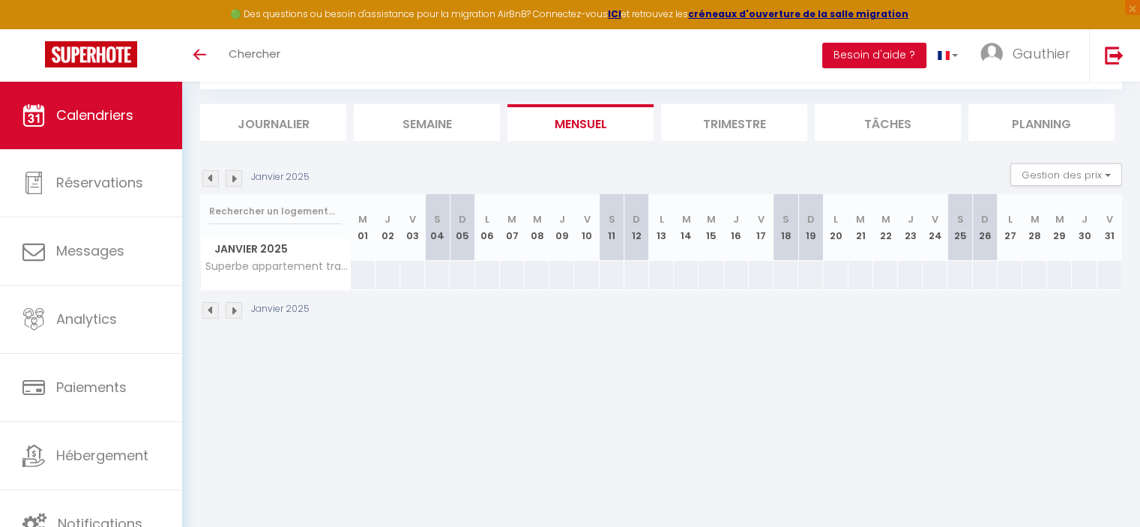
click at [231, 178] on img at bounding box center [234, 178] width 16 height 16
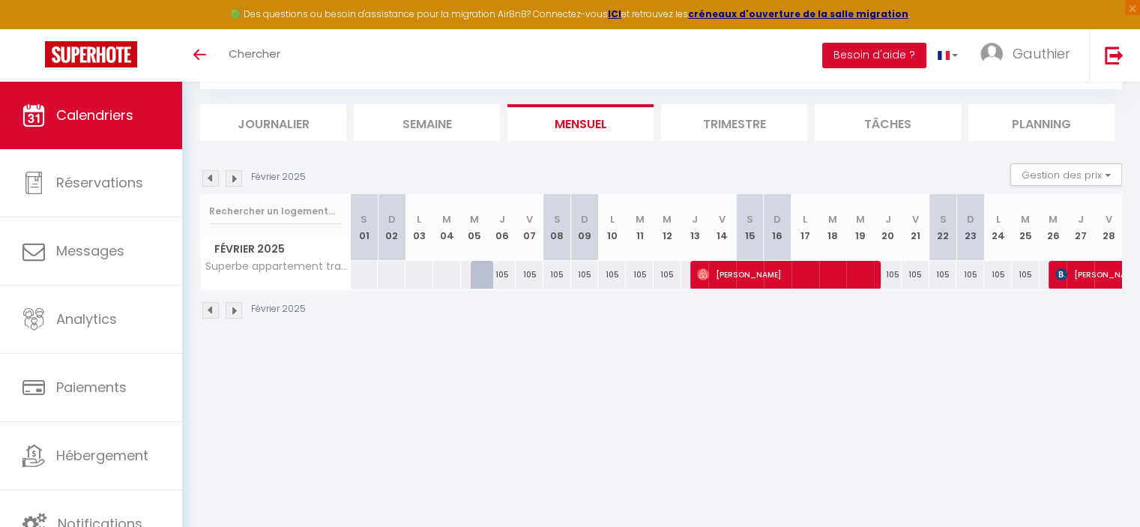
click at [231, 178] on img at bounding box center [234, 178] width 16 height 16
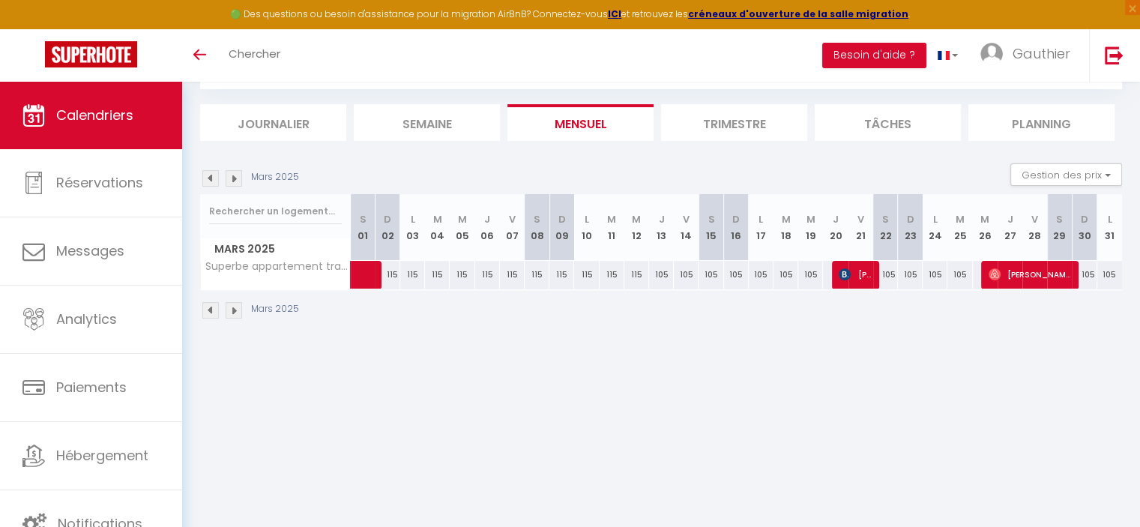
click at [233, 178] on img at bounding box center [234, 178] width 16 height 16
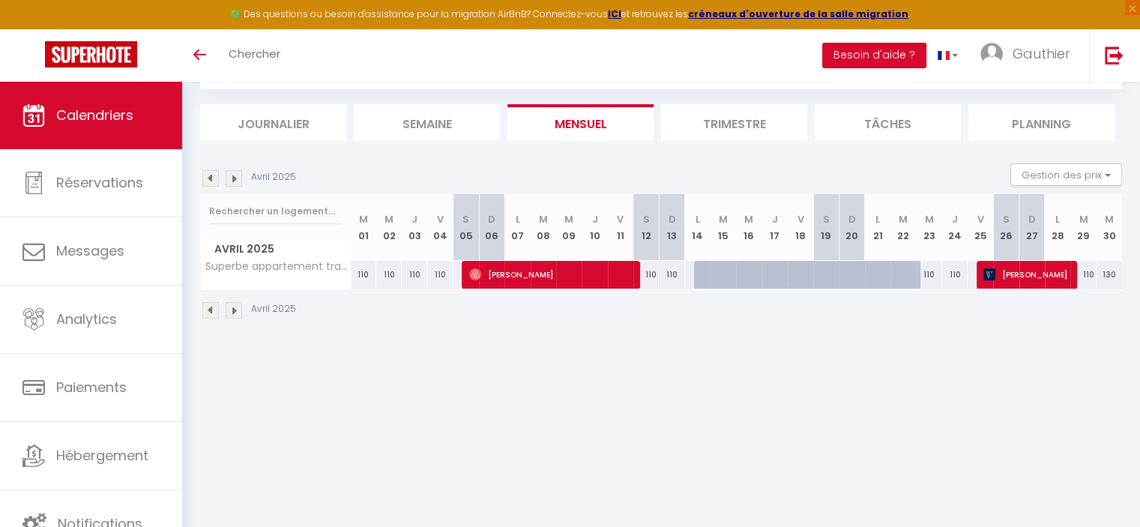
click at [233, 178] on img at bounding box center [234, 178] width 16 height 16
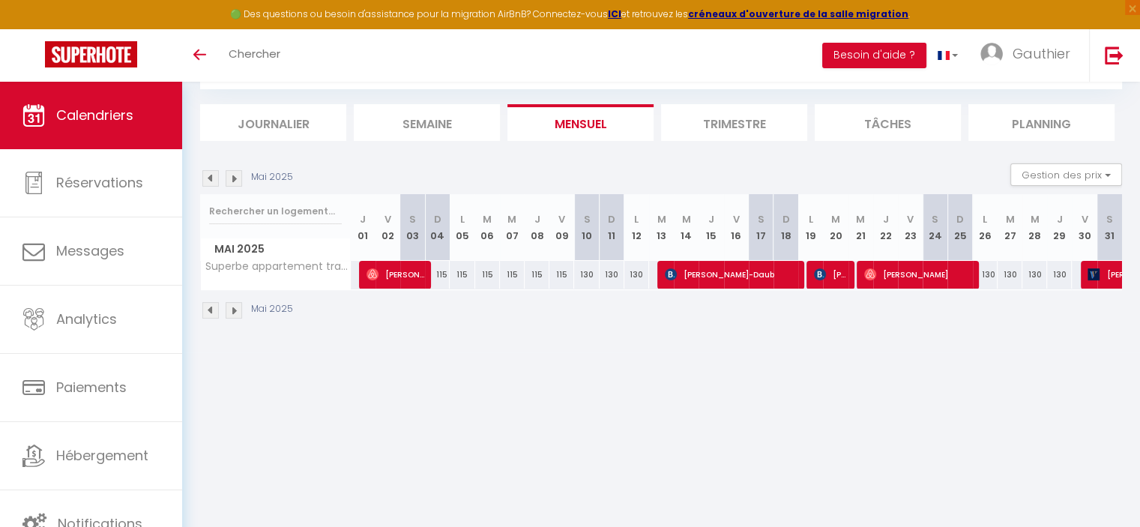
click at [233, 178] on img at bounding box center [234, 178] width 16 height 16
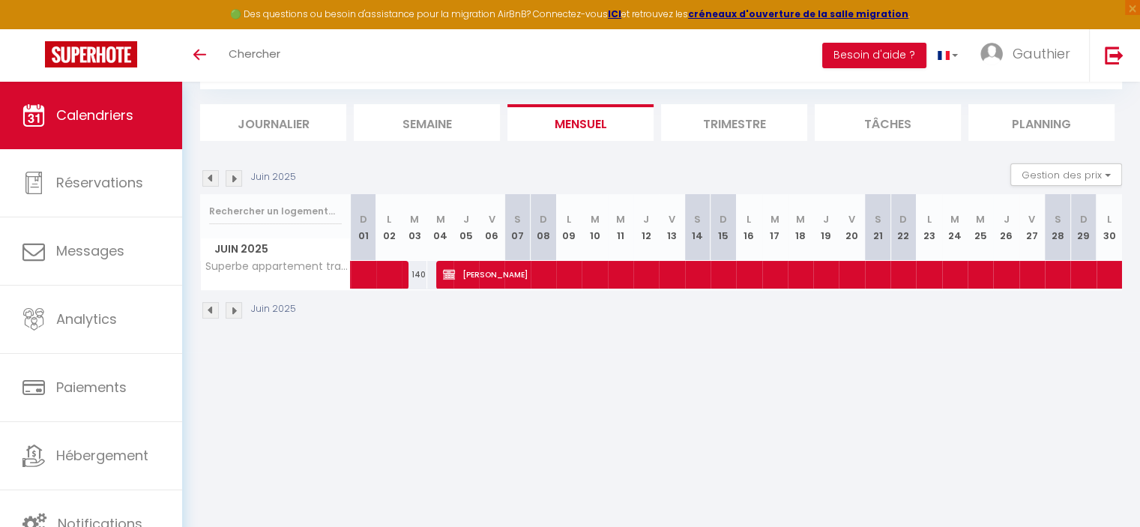
click at [233, 178] on img at bounding box center [234, 178] width 16 height 16
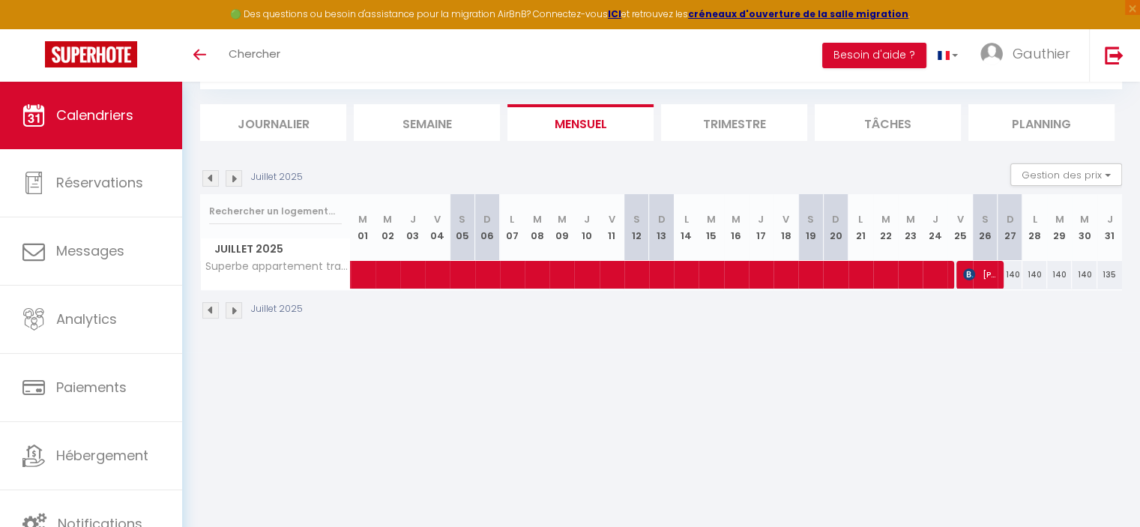
click at [233, 178] on img at bounding box center [234, 178] width 16 height 16
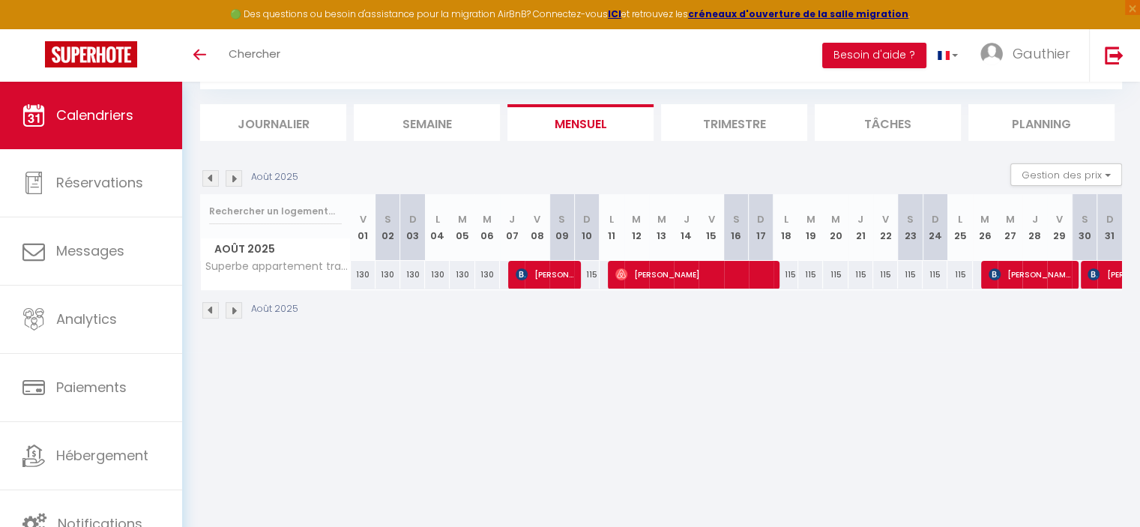
click at [233, 178] on img at bounding box center [234, 178] width 16 height 16
